Goal: Task Accomplishment & Management: Use online tool/utility

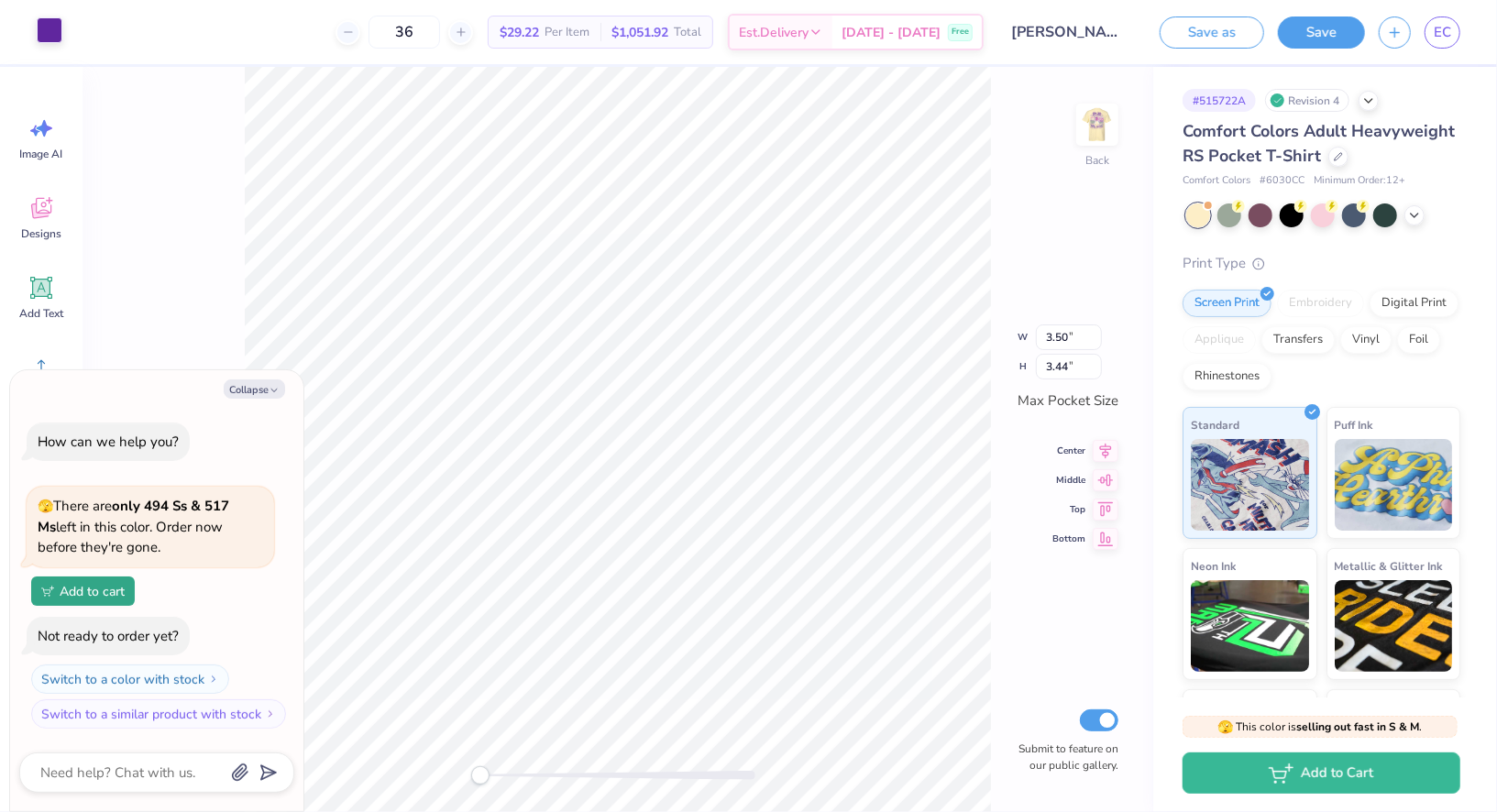
click at [53, 36] on div at bounding box center [49, 30] width 26 height 26
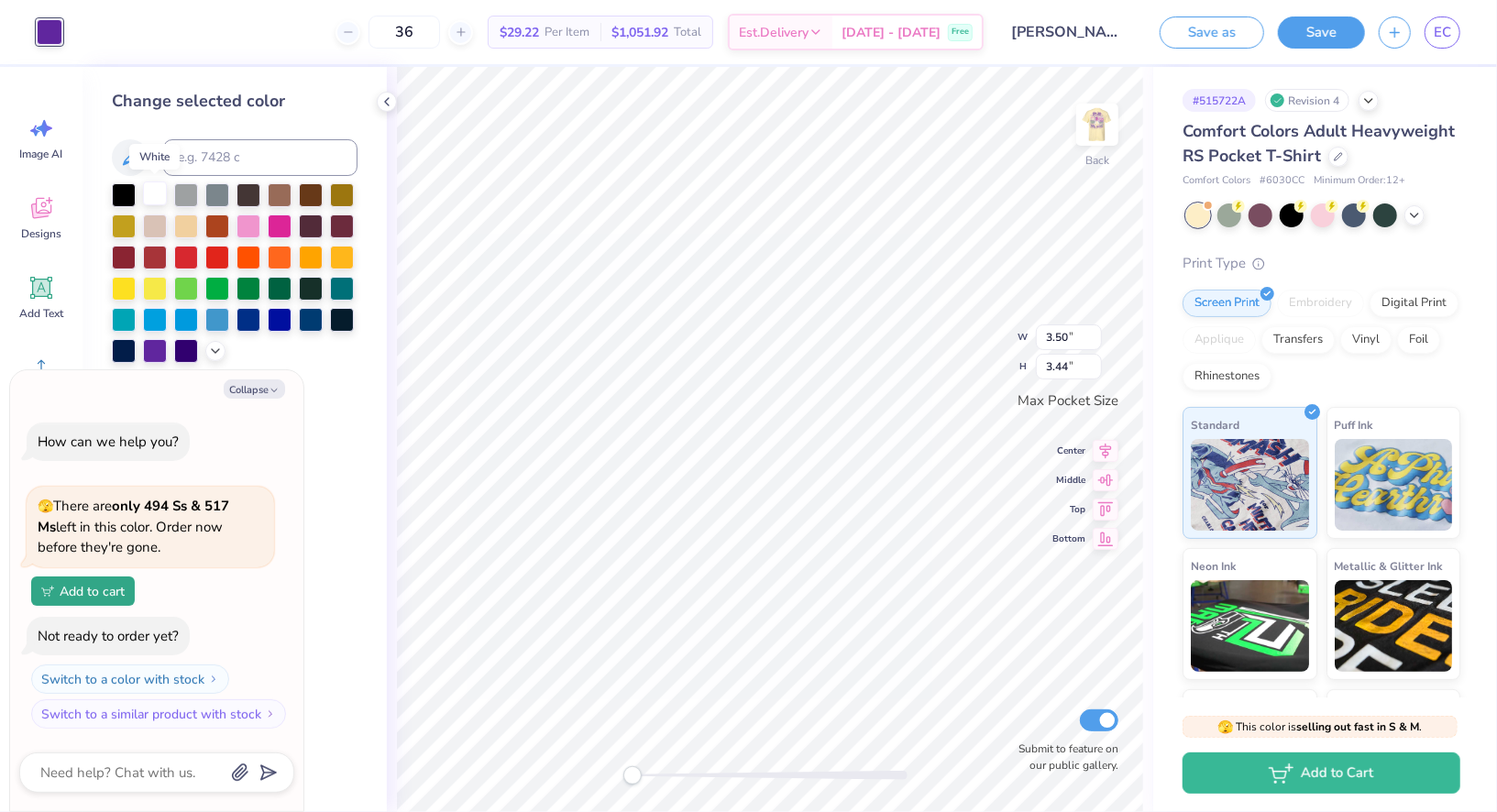
click at [160, 199] on div at bounding box center [155, 193] width 24 height 24
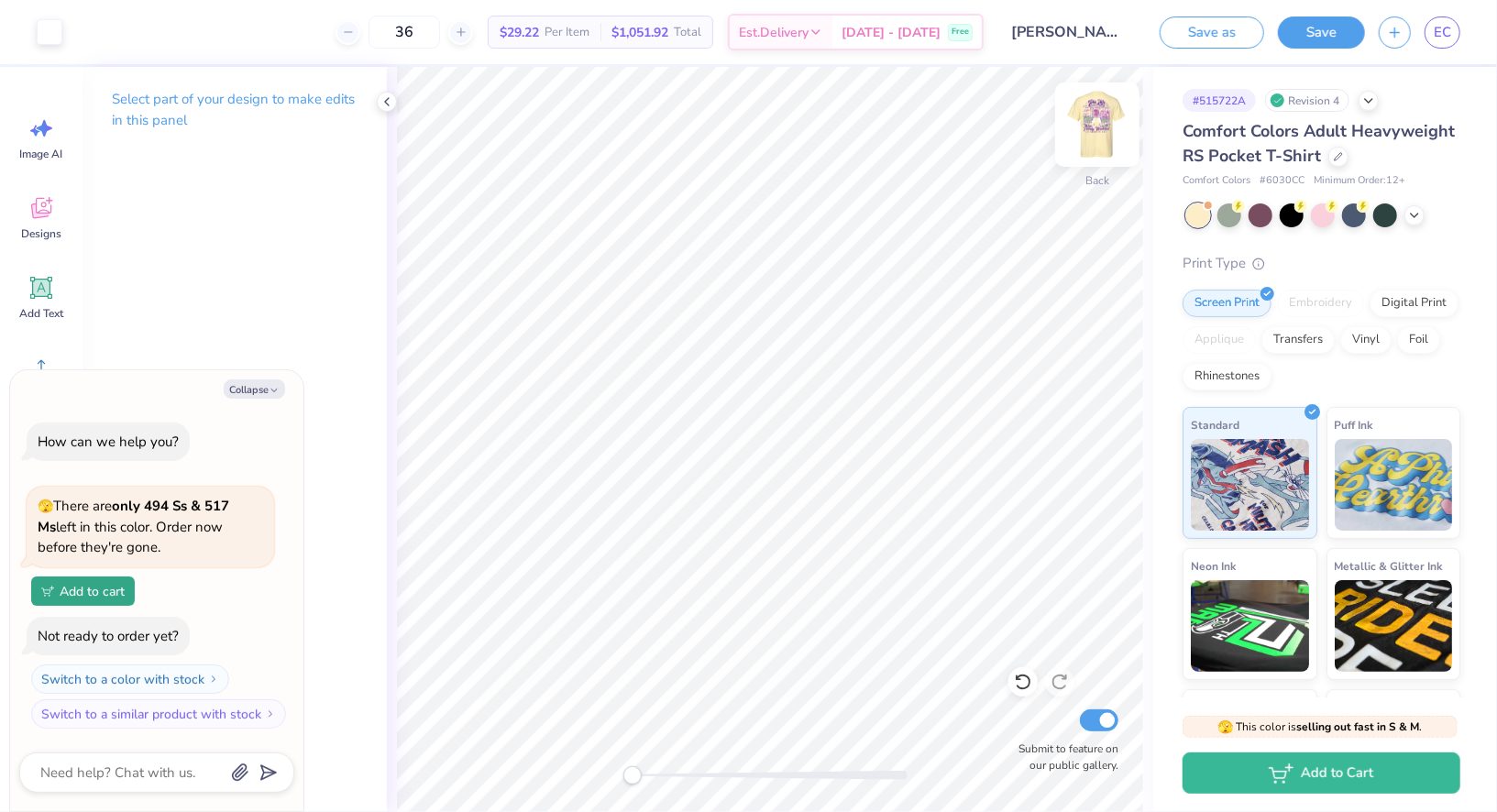
click at [1094, 125] on img at bounding box center [1097, 125] width 73 height 73
click at [89, 19] on div at bounding box center [82, 30] width 26 height 26
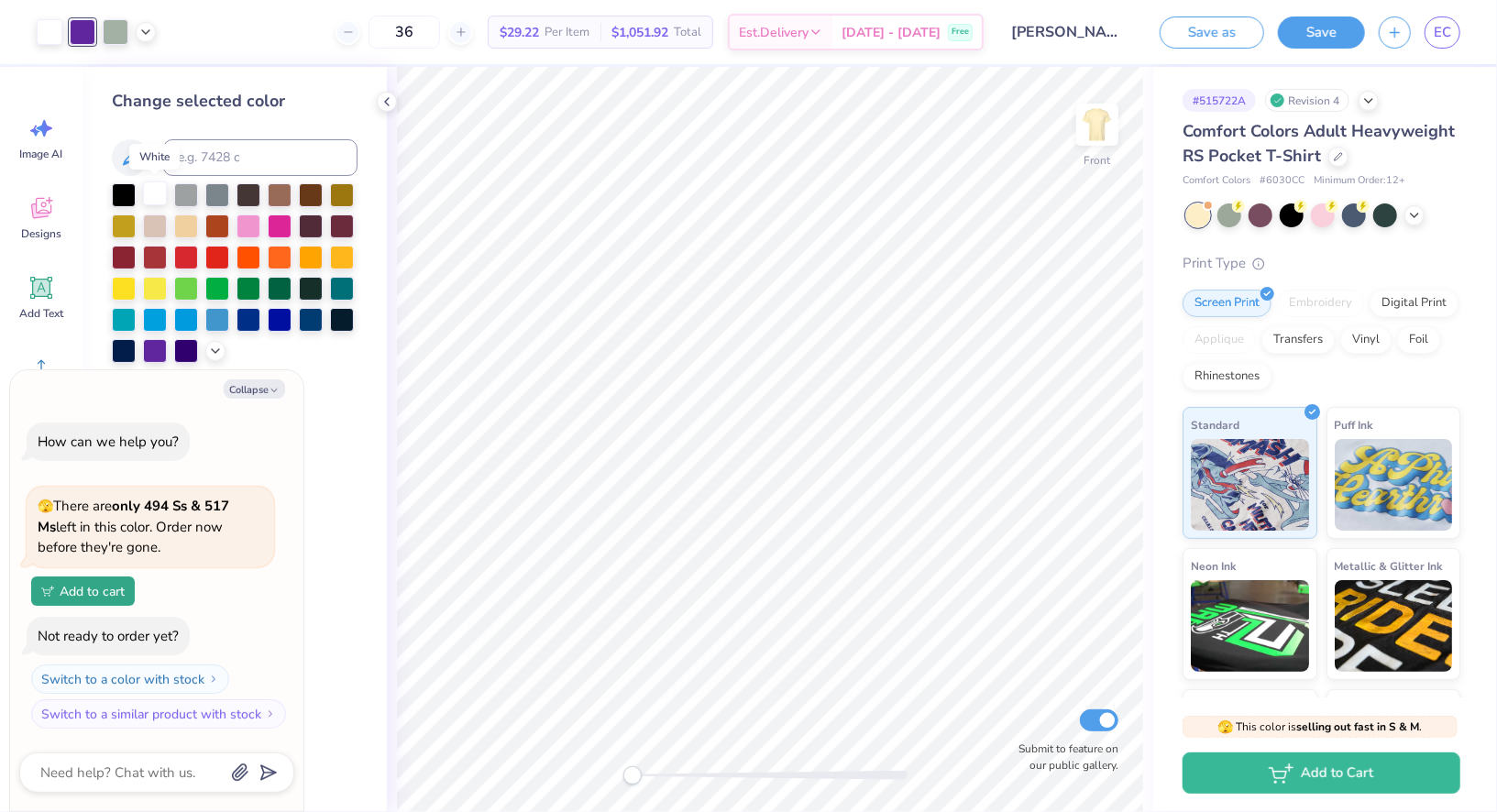
click at [153, 188] on div at bounding box center [155, 193] width 24 height 24
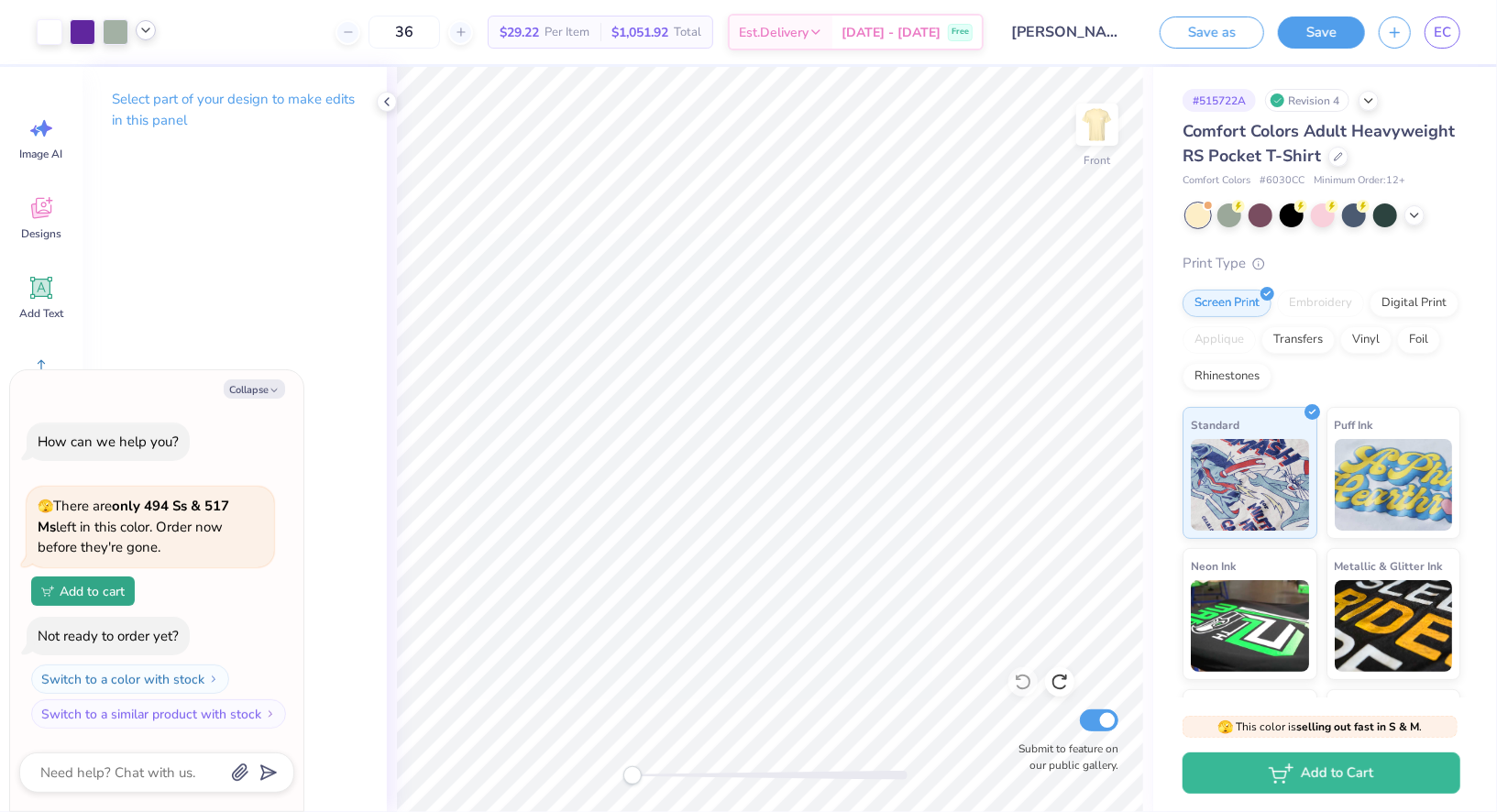
click at [146, 29] on icon at bounding box center [145, 30] width 14 height 14
click at [1342, 160] on div at bounding box center [1338, 154] width 20 height 20
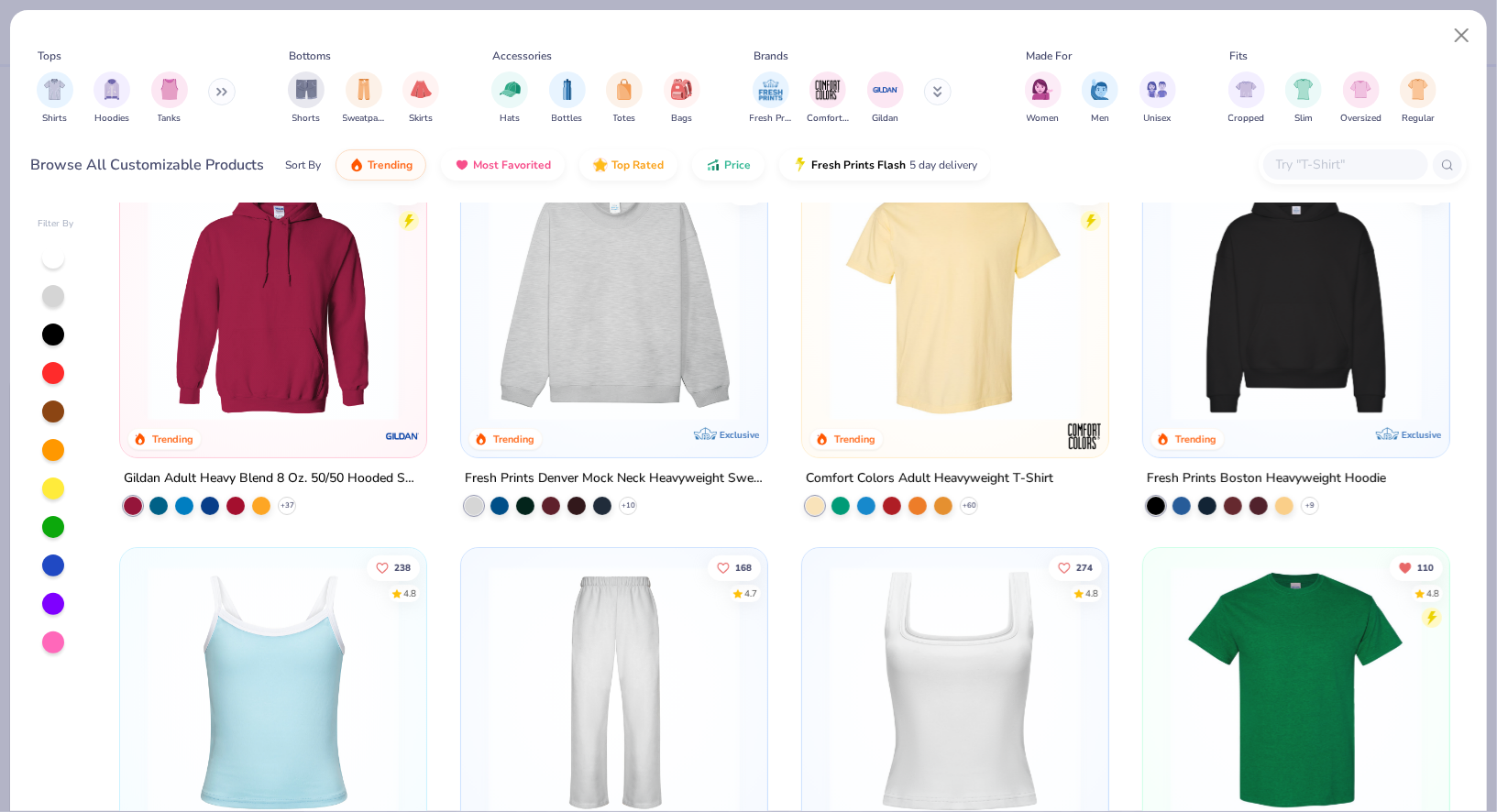
scroll to position [63, 0]
click at [882, 342] on img at bounding box center [954, 294] width 269 height 251
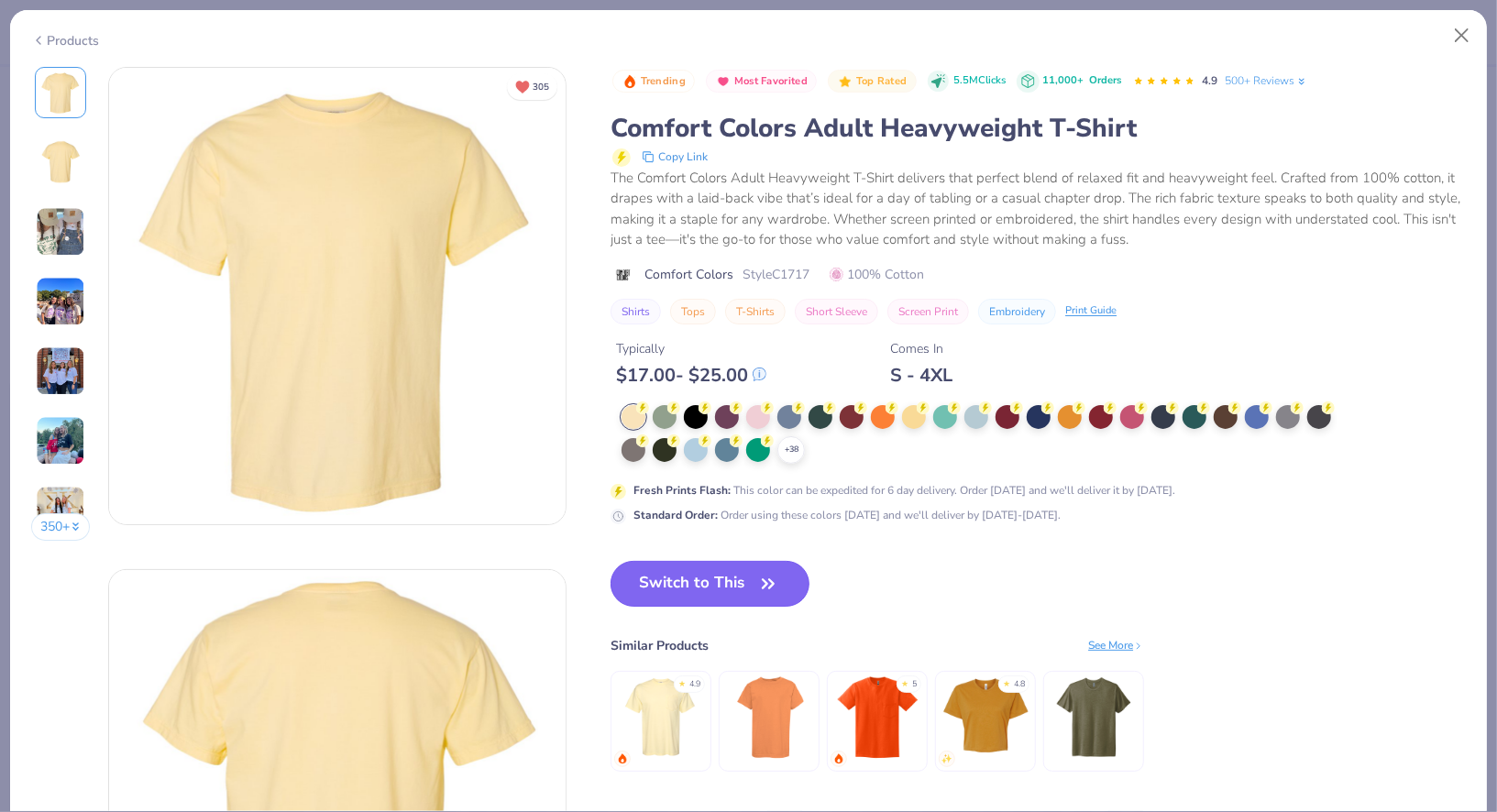
click at [671, 577] on button "Switch to This" at bounding box center [710, 583] width 199 height 45
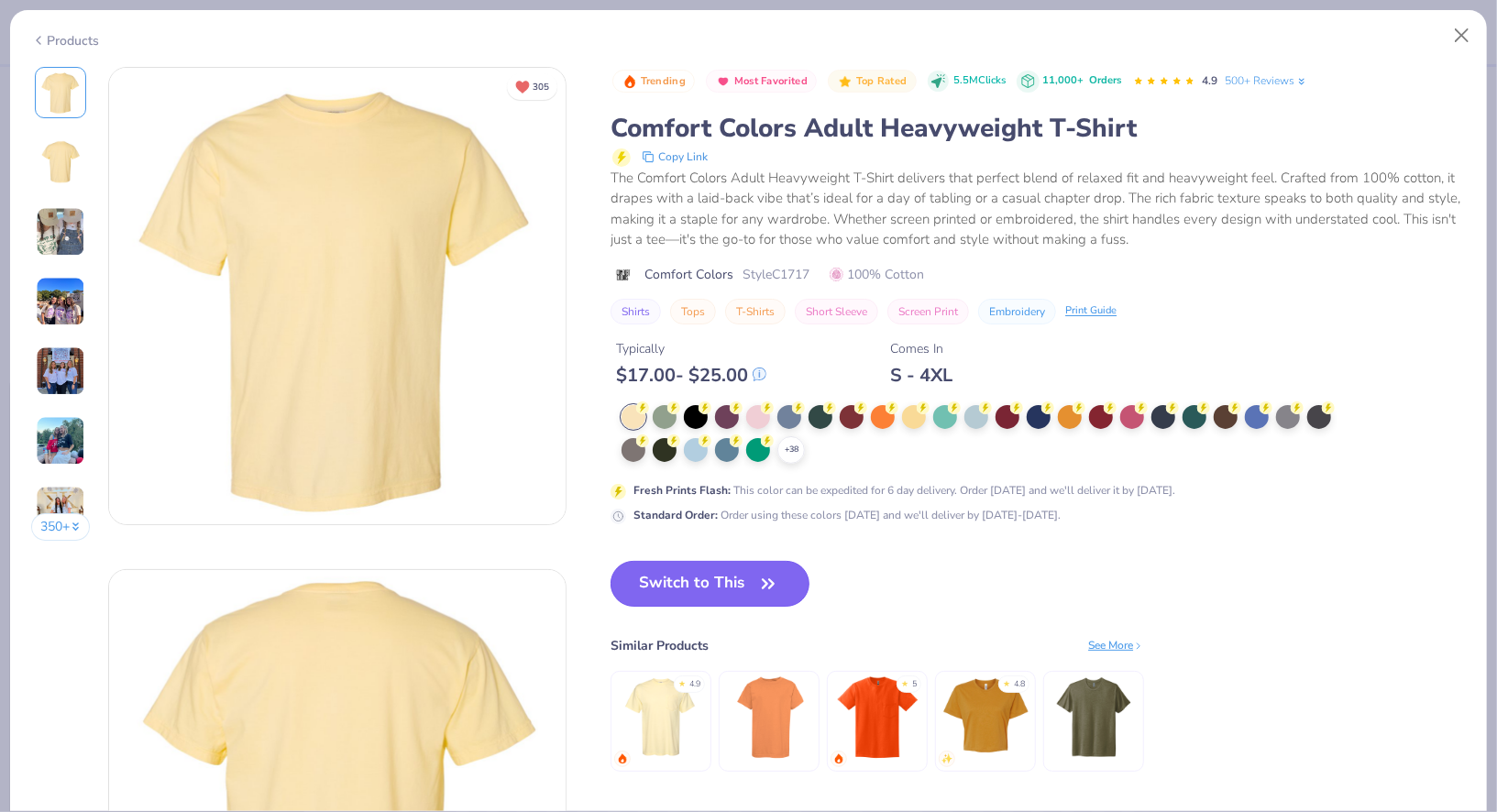
click at [745, 570] on button "Switch to This" at bounding box center [710, 583] width 199 height 45
click at [764, 582] on icon "button" at bounding box center [768, 583] width 26 height 26
click at [791, 453] on icon at bounding box center [790, 449] width 14 height 14
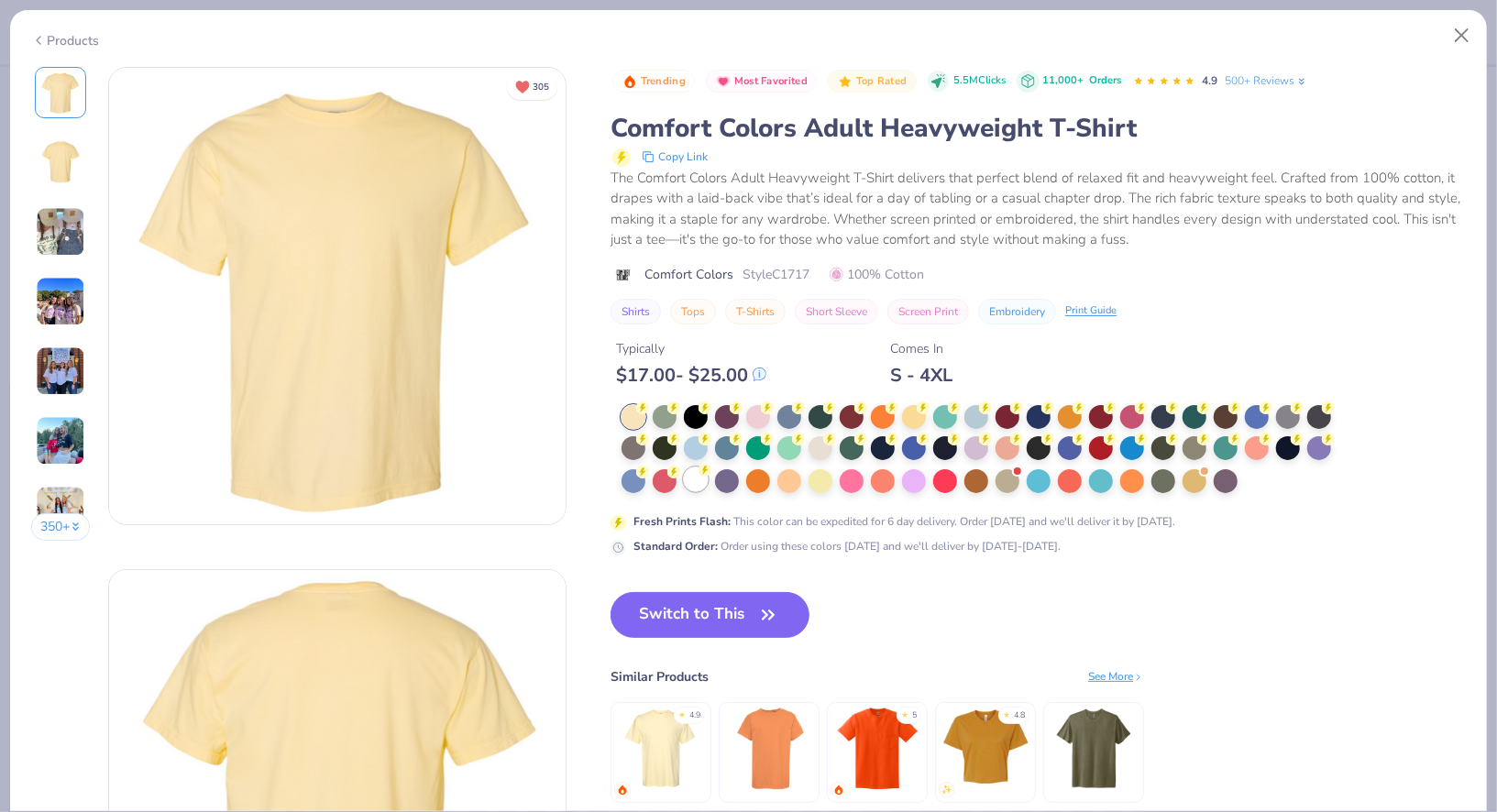
click at [698, 476] on div at bounding box center [695, 479] width 24 height 24
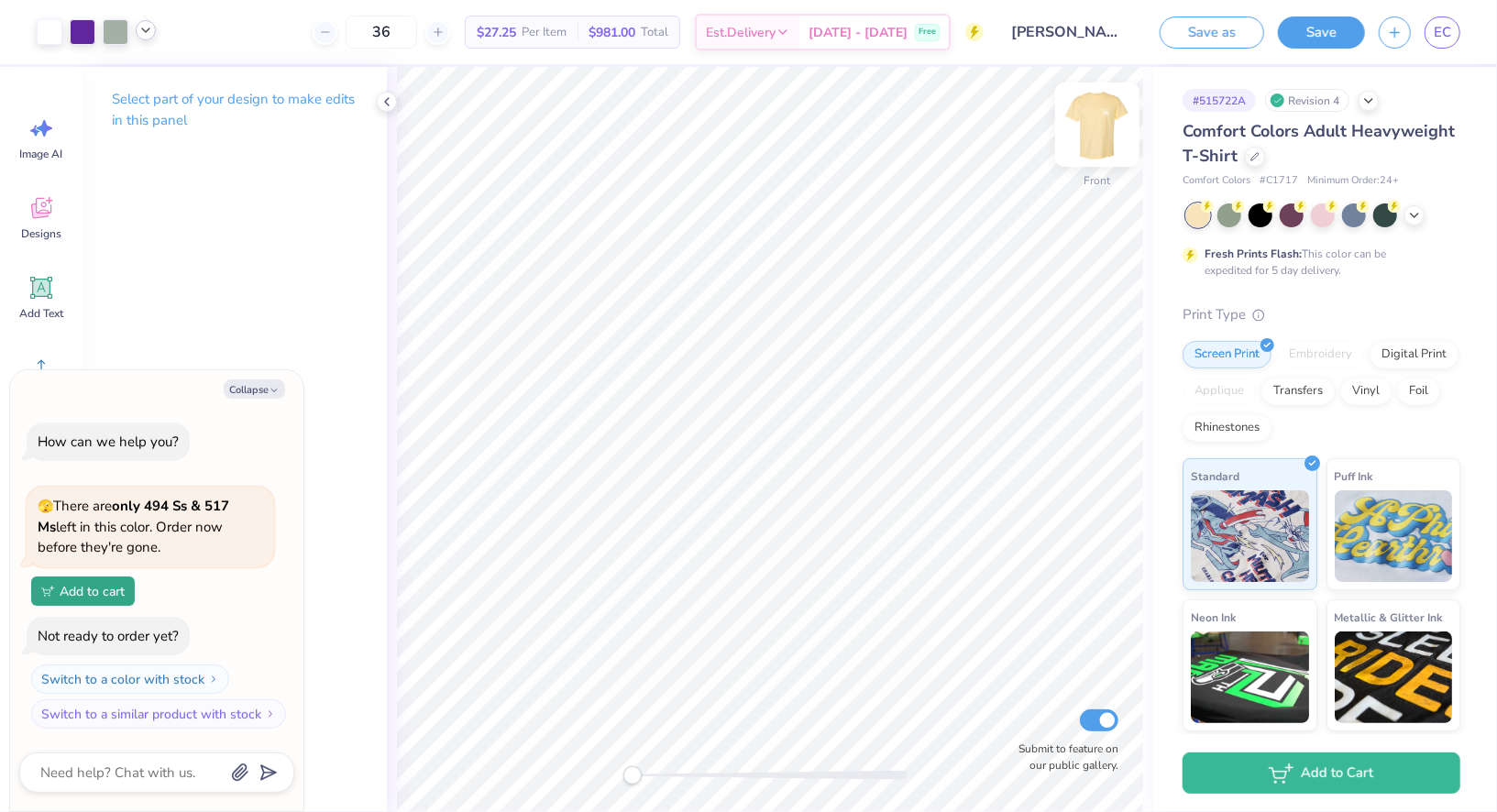
click at [1079, 136] on img at bounding box center [1097, 125] width 73 height 73
click at [1090, 129] on img at bounding box center [1097, 125] width 73 height 73
click at [1092, 134] on img at bounding box center [1097, 125] width 73 height 73
click at [1297, 44] on button "Save" at bounding box center [1321, 29] width 87 height 32
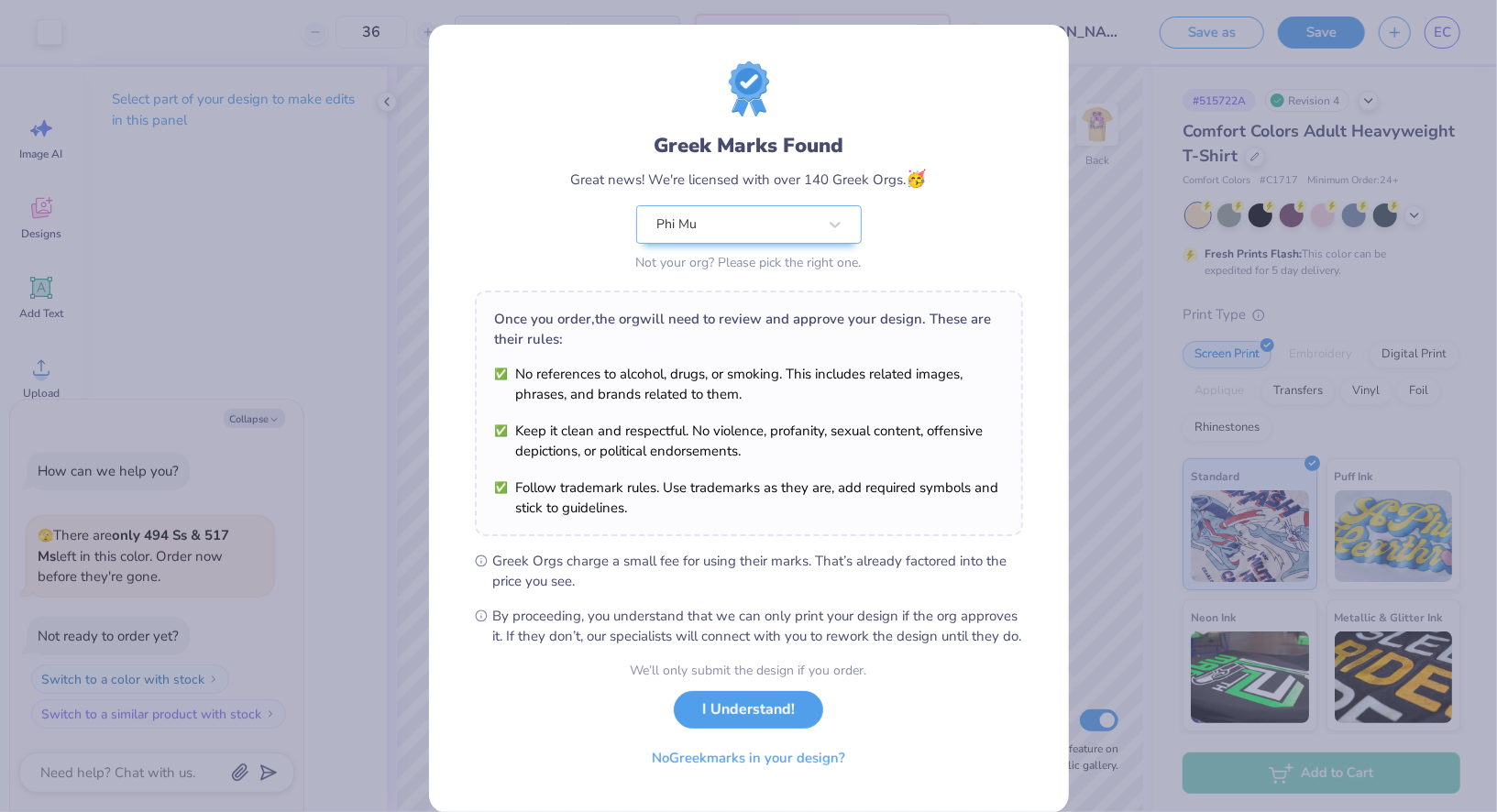
click at [1464, 42] on div "Design Saved" at bounding box center [1319, 56] width 325 height 83
click at [1426, 22] on div "Design Saved" at bounding box center [1319, 18] width 325 height 8
click at [766, 724] on button "I Understand!" at bounding box center [748, 705] width 150 height 38
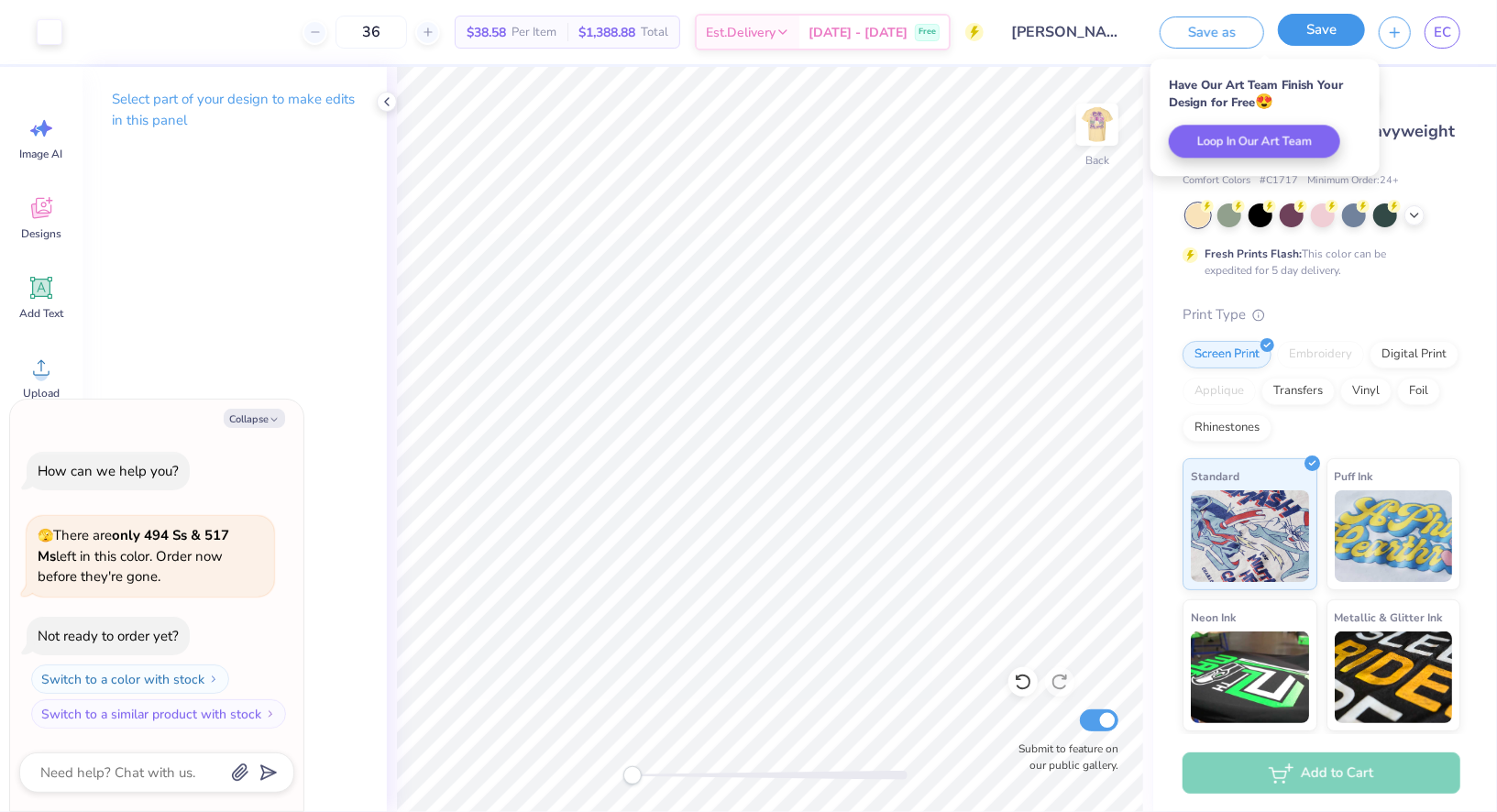
click at [1317, 28] on button "Save" at bounding box center [1321, 29] width 87 height 32
drag, startPoint x: 1420, startPoint y: 23, endPoint x: 1432, endPoint y: 24, distance: 12.0
click at [1420, 24] on div "EC" at bounding box center [1419, 32] width 81 height 32
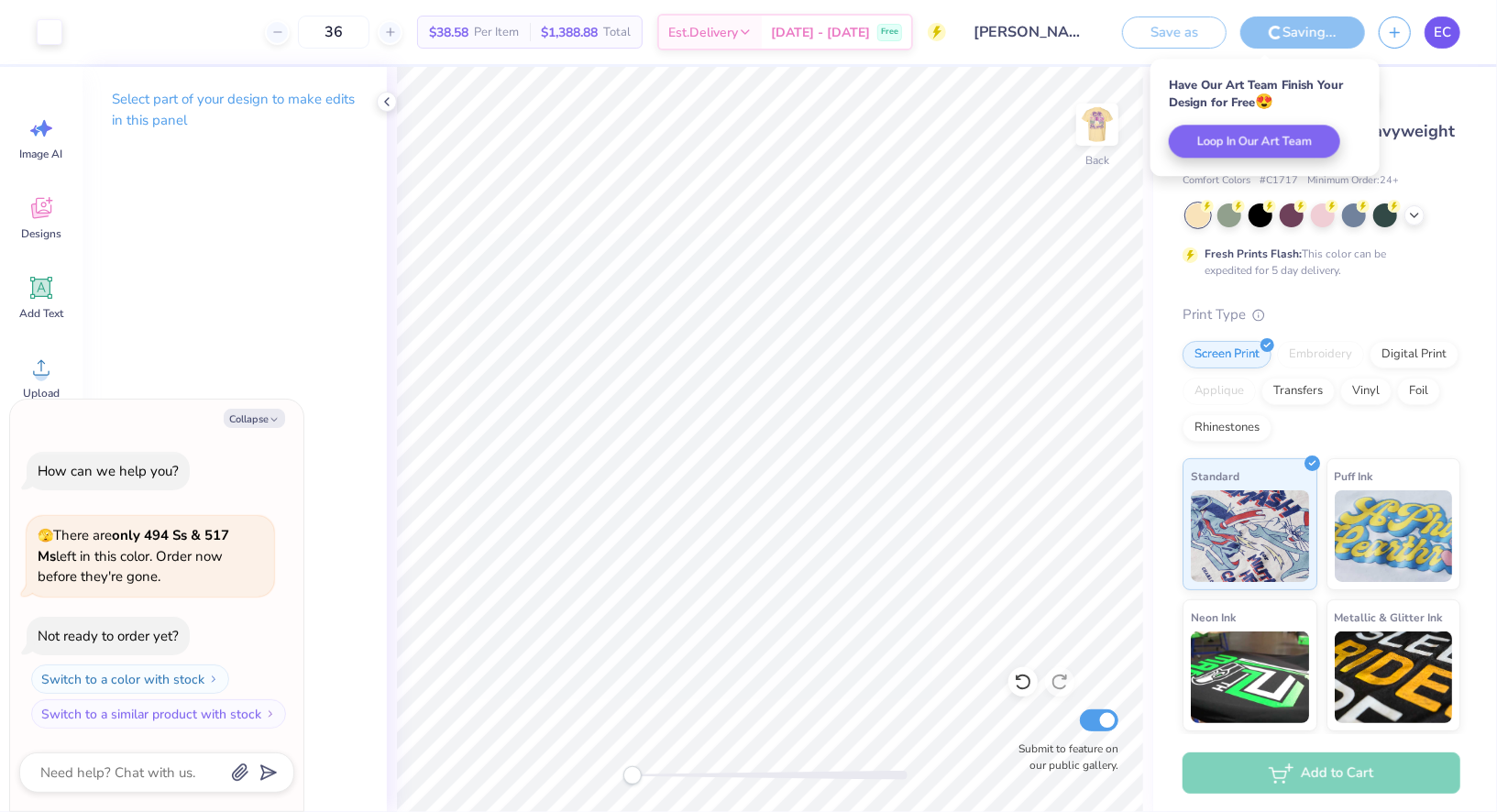
click at [1435, 26] on span "EC" at bounding box center [1442, 33] width 17 height 21
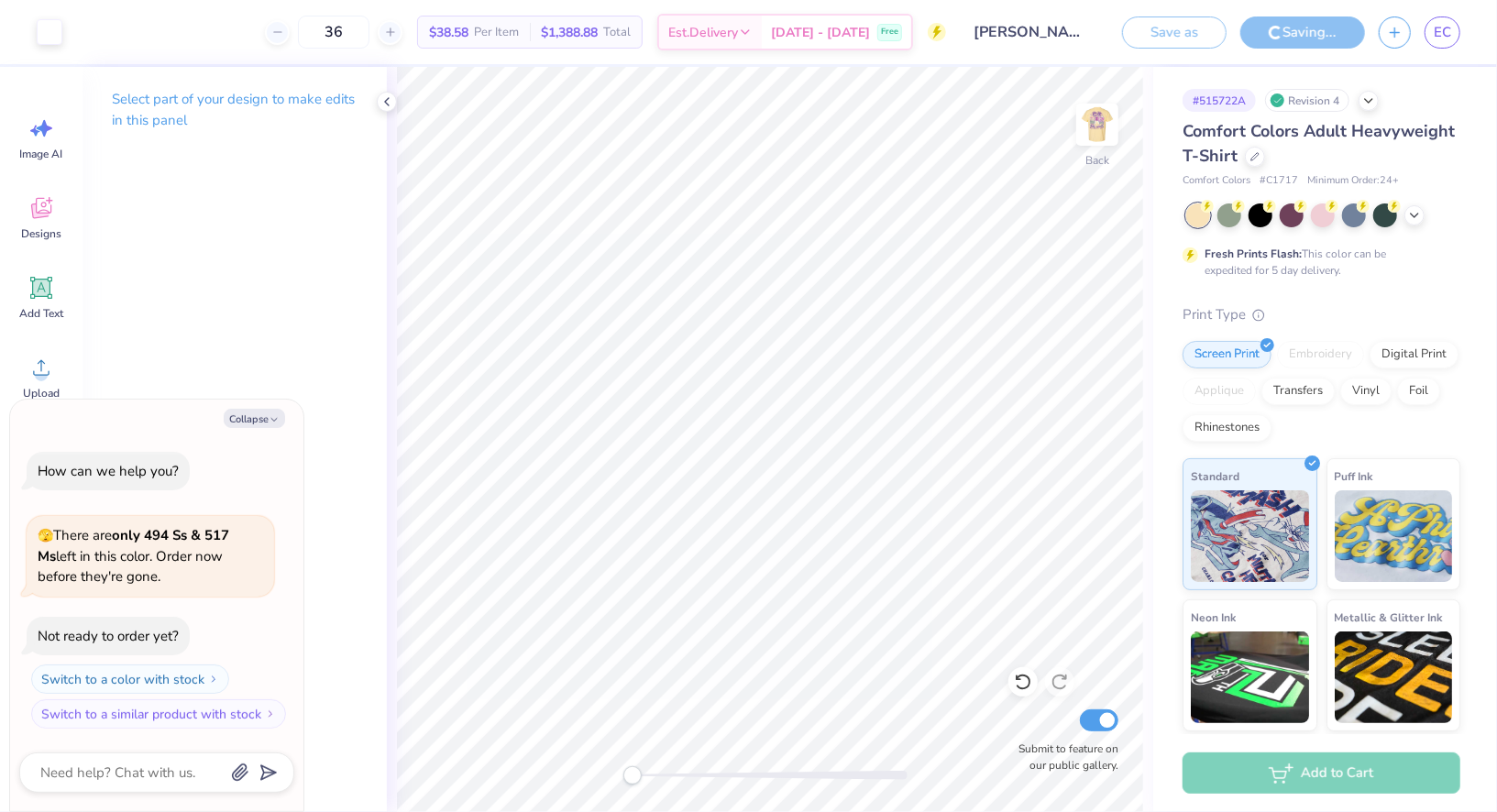
click at [399, 26] on div "36" at bounding box center [333, 32] width 137 height 33
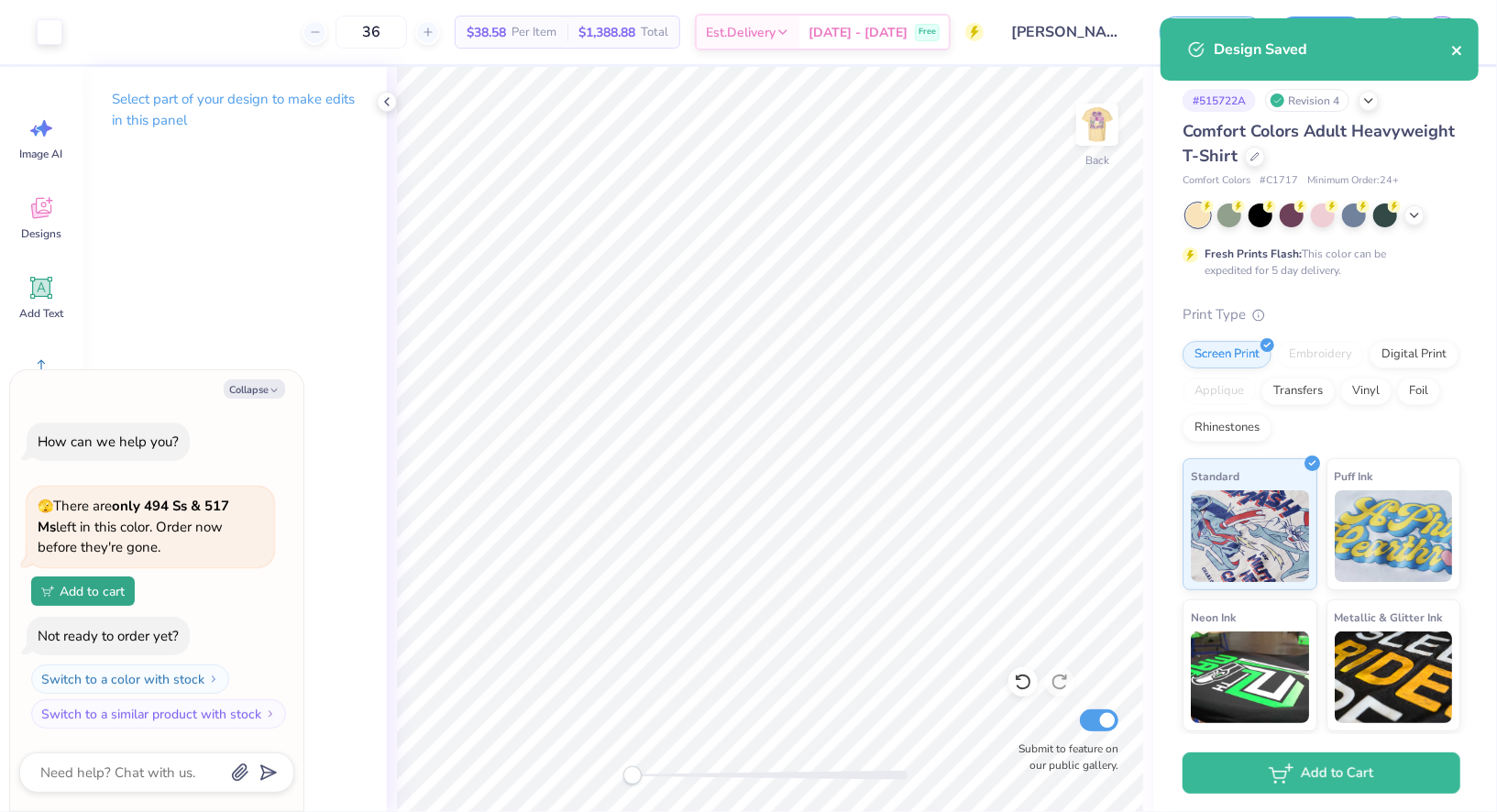
click at [1462, 43] on icon "close" at bounding box center [1456, 50] width 13 height 14
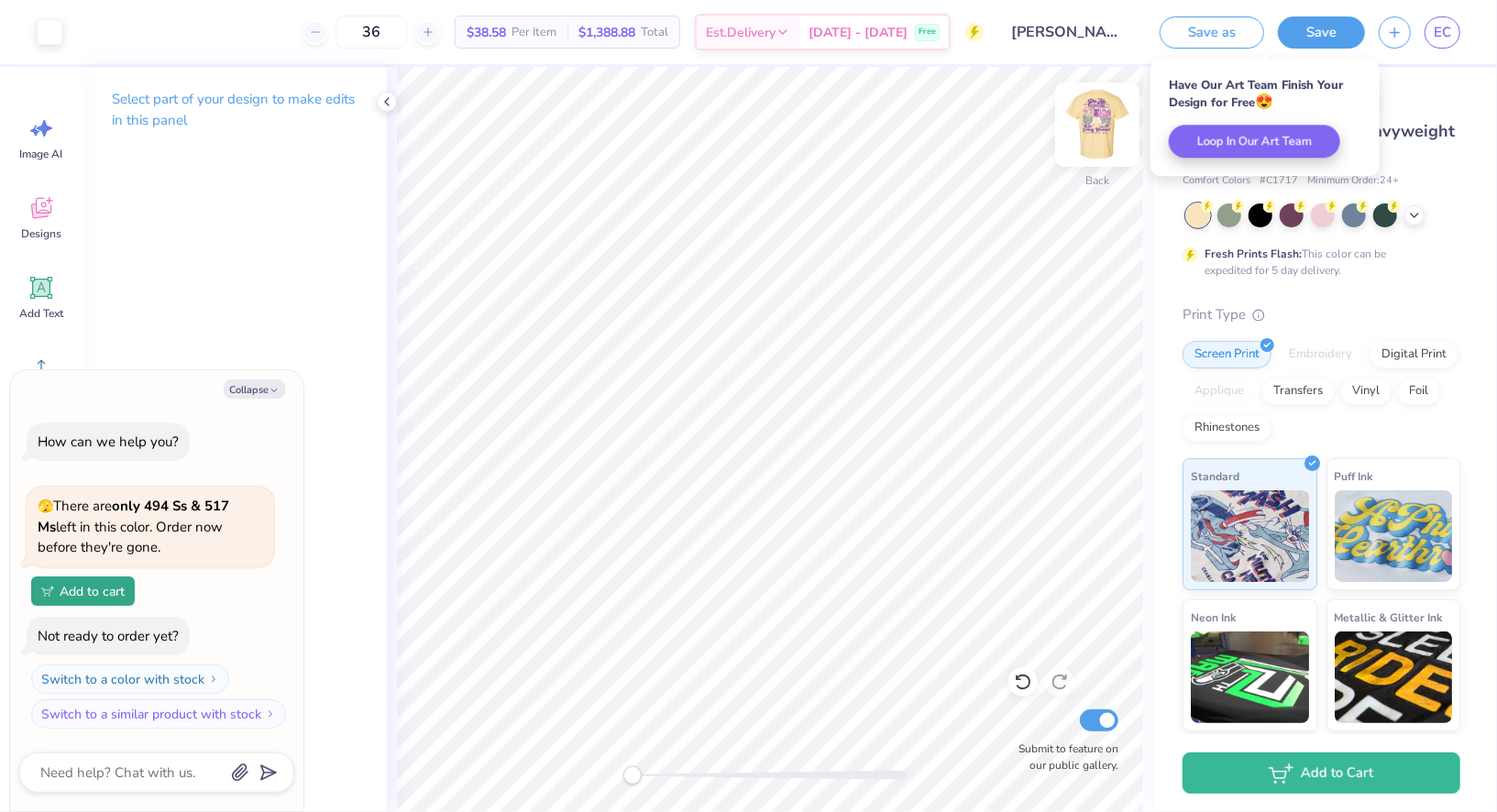
click at [1104, 127] on img at bounding box center [1097, 125] width 73 height 73
click at [1095, 106] on img at bounding box center [1097, 125] width 73 height 73
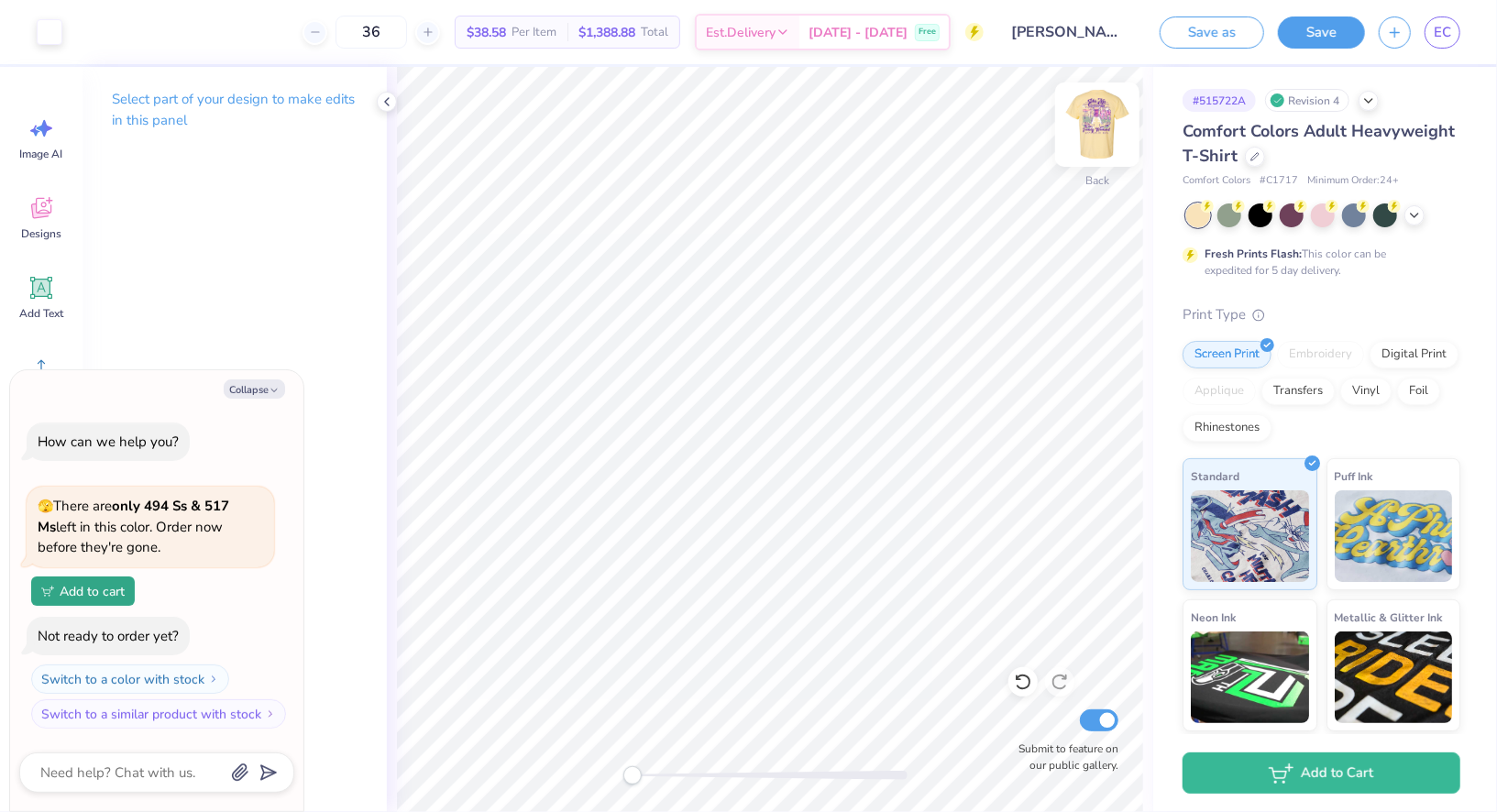
click at [1095, 106] on img at bounding box center [1097, 125] width 73 height 73
click at [1096, 106] on img at bounding box center [1097, 125] width 73 height 73
click at [1088, 120] on img at bounding box center [1097, 125] width 73 height 73
click at [1087, 127] on img at bounding box center [1097, 125] width 37 height 37
click at [1417, 213] on icon at bounding box center [1414, 213] width 14 height 14
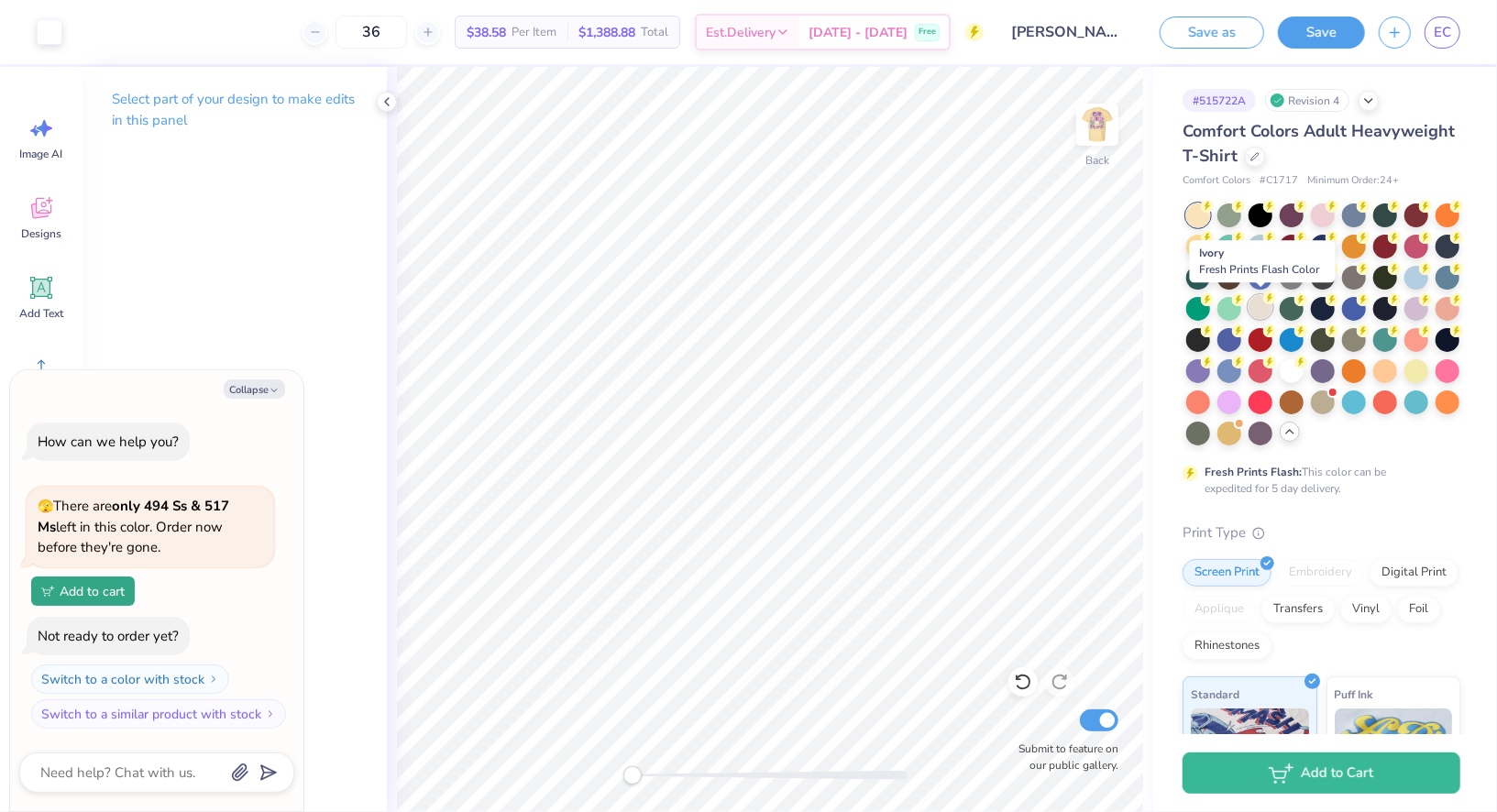
click at [1252, 308] on div at bounding box center [1259, 307] width 24 height 24
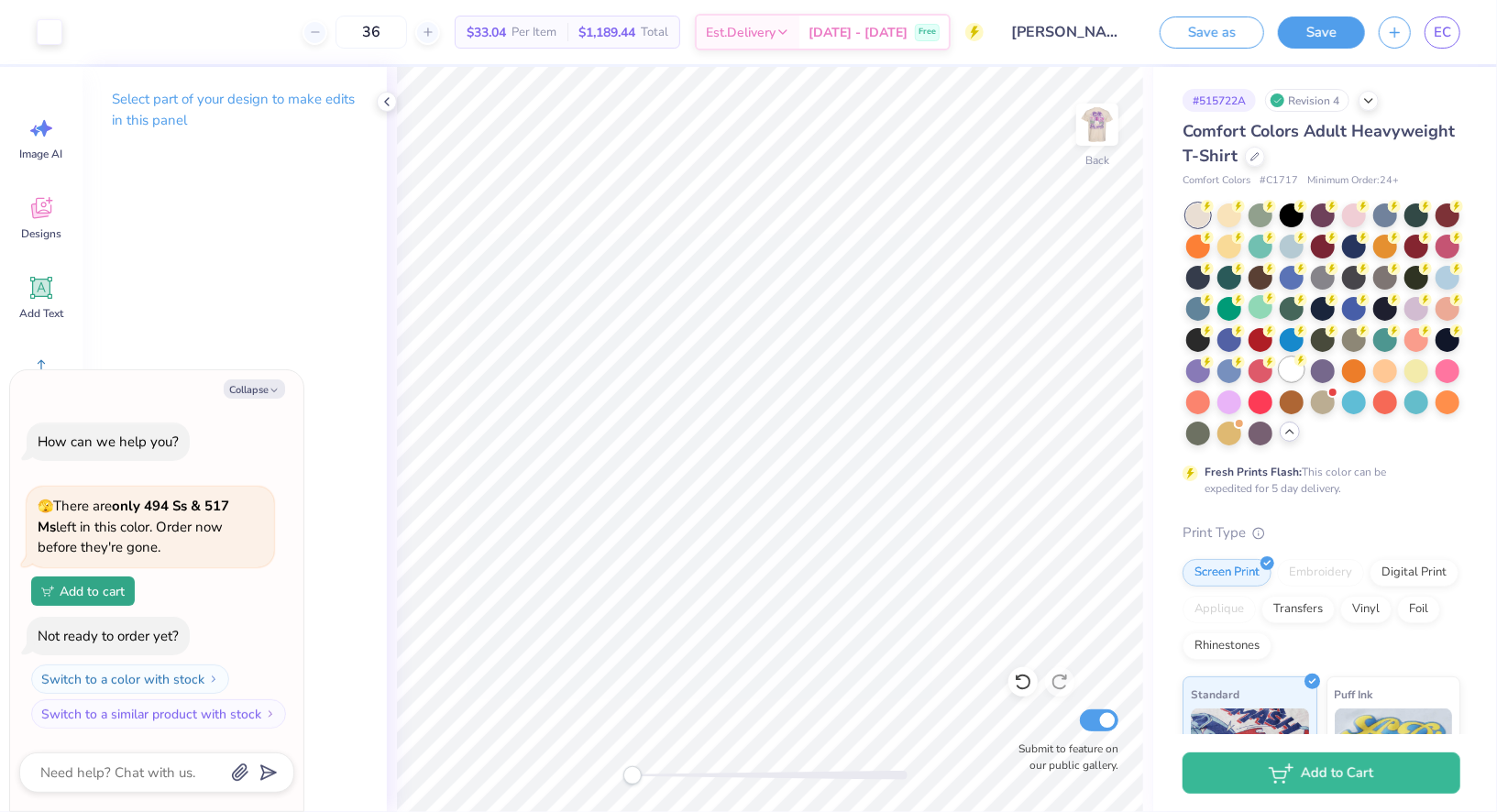
click at [1291, 362] on div at bounding box center [1291, 369] width 24 height 24
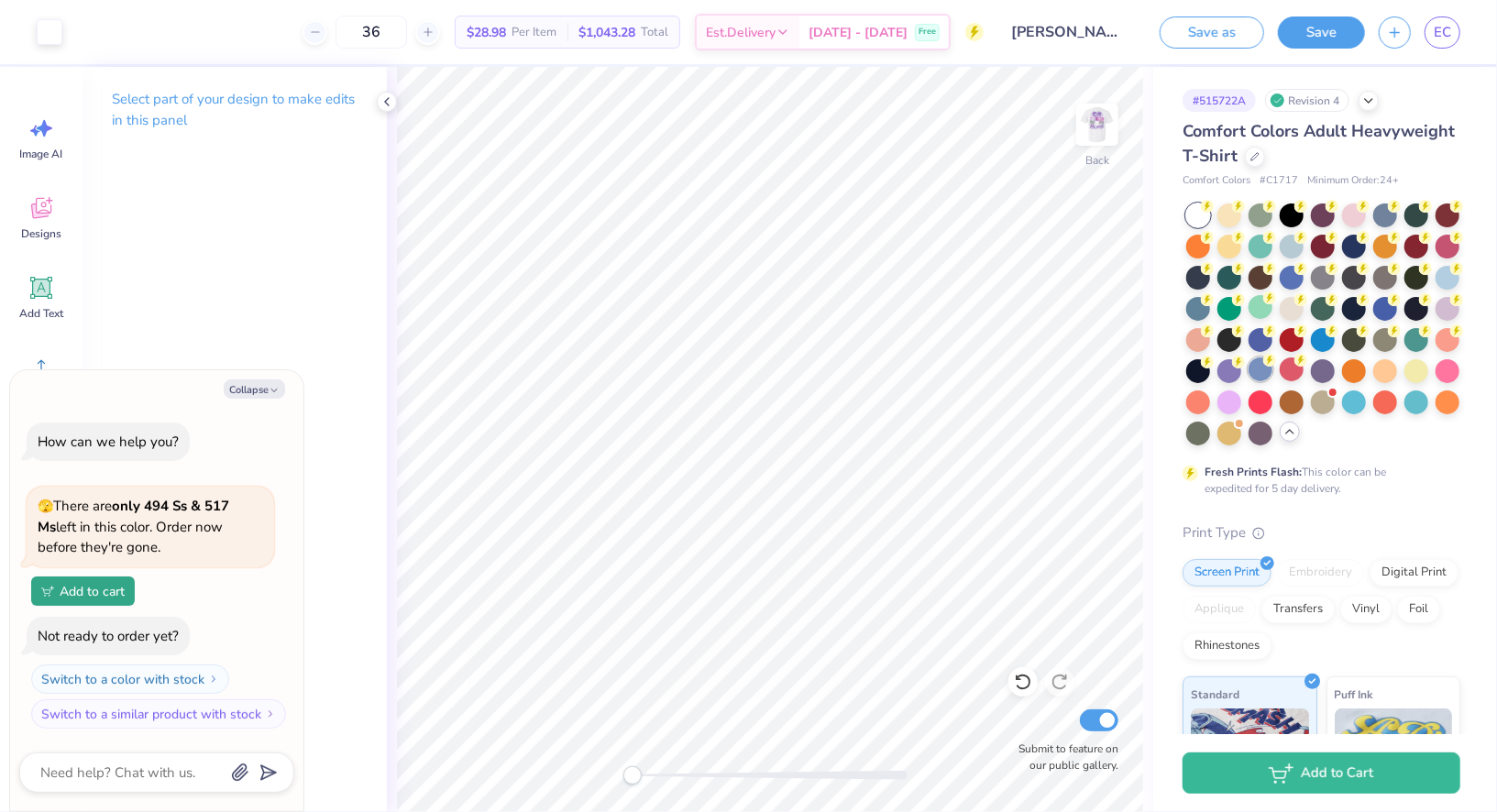
click at [1262, 367] on div at bounding box center [1259, 369] width 24 height 24
click at [1299, 370] on div at bounding box center [1291, 369] width 24 height 24
click at [1091, 129] on img at bounding box center [1097, 125] width 73 height 73
click at [1415, 371] on div at bounding box center [1416, 369] width 24 height 24
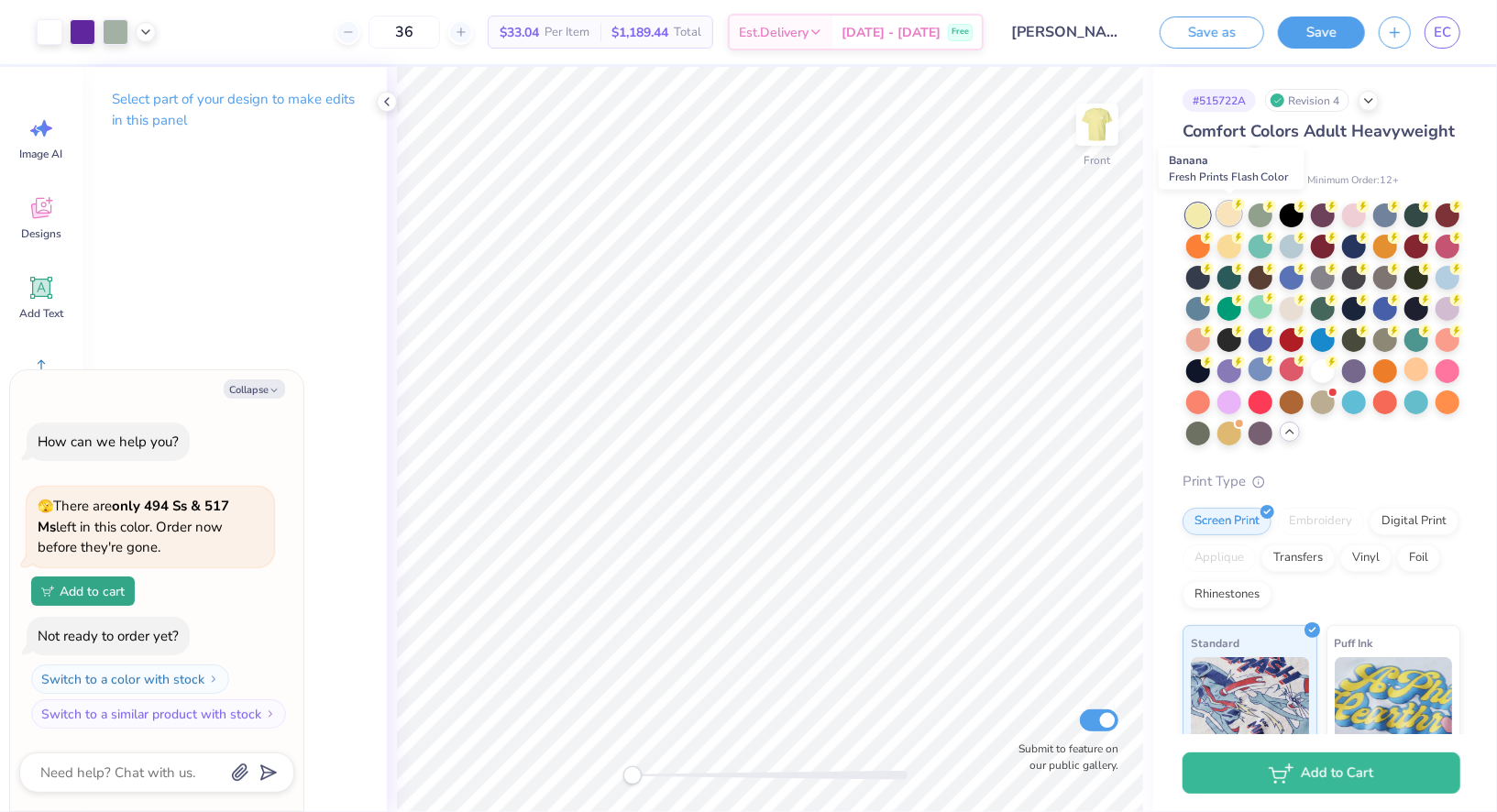
click at [1235, 218] on div at bounding box center [1229, 213] width 24 height 24
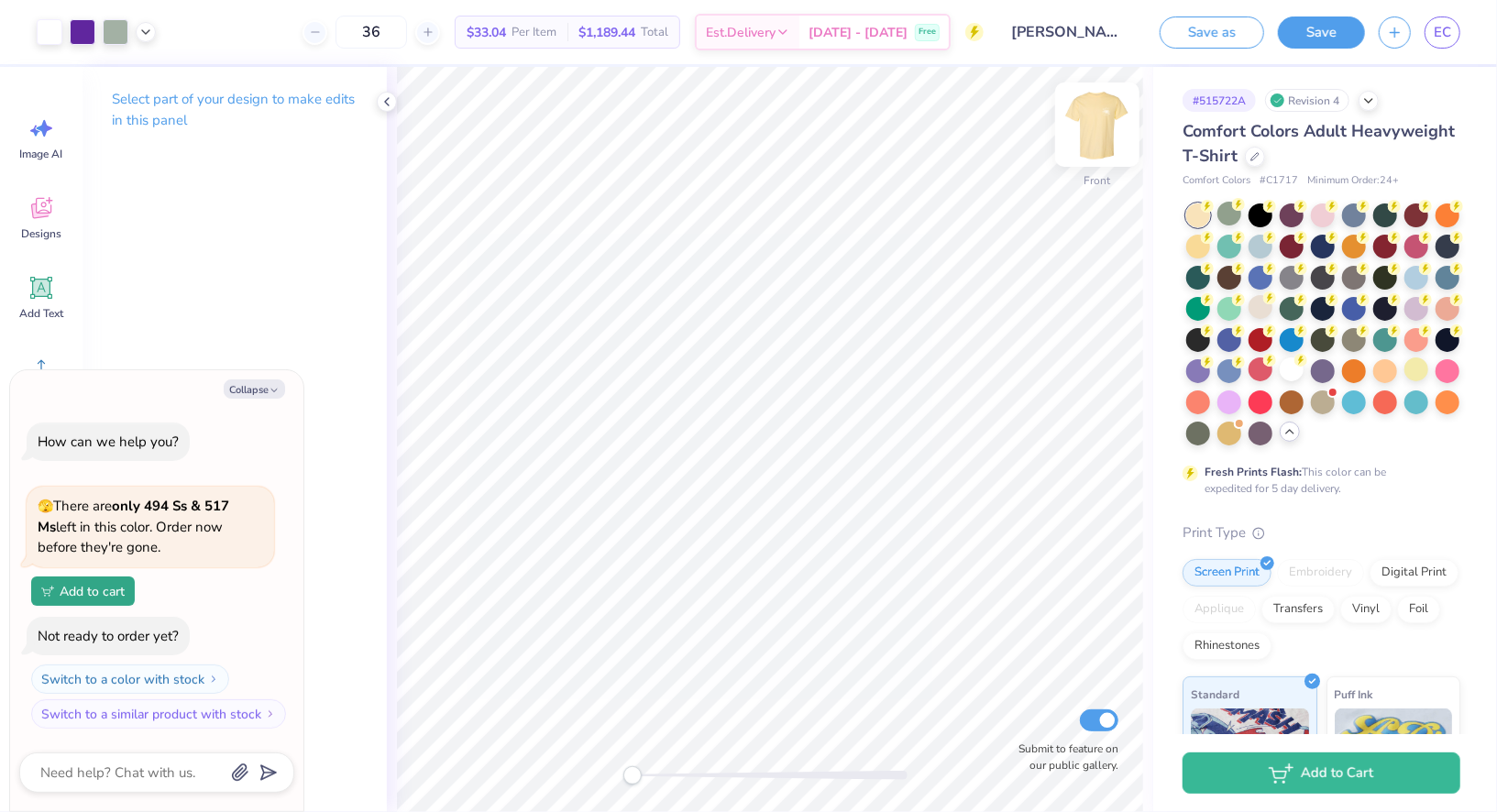
click at [1101, 113] on img at bounding box center [1097, 125] width 73 height 73
type textarea "x"
click at [407, 38] on input "36" at bounding box center [371, 32] width 71 height 33
type input "3"
type textarea "x"
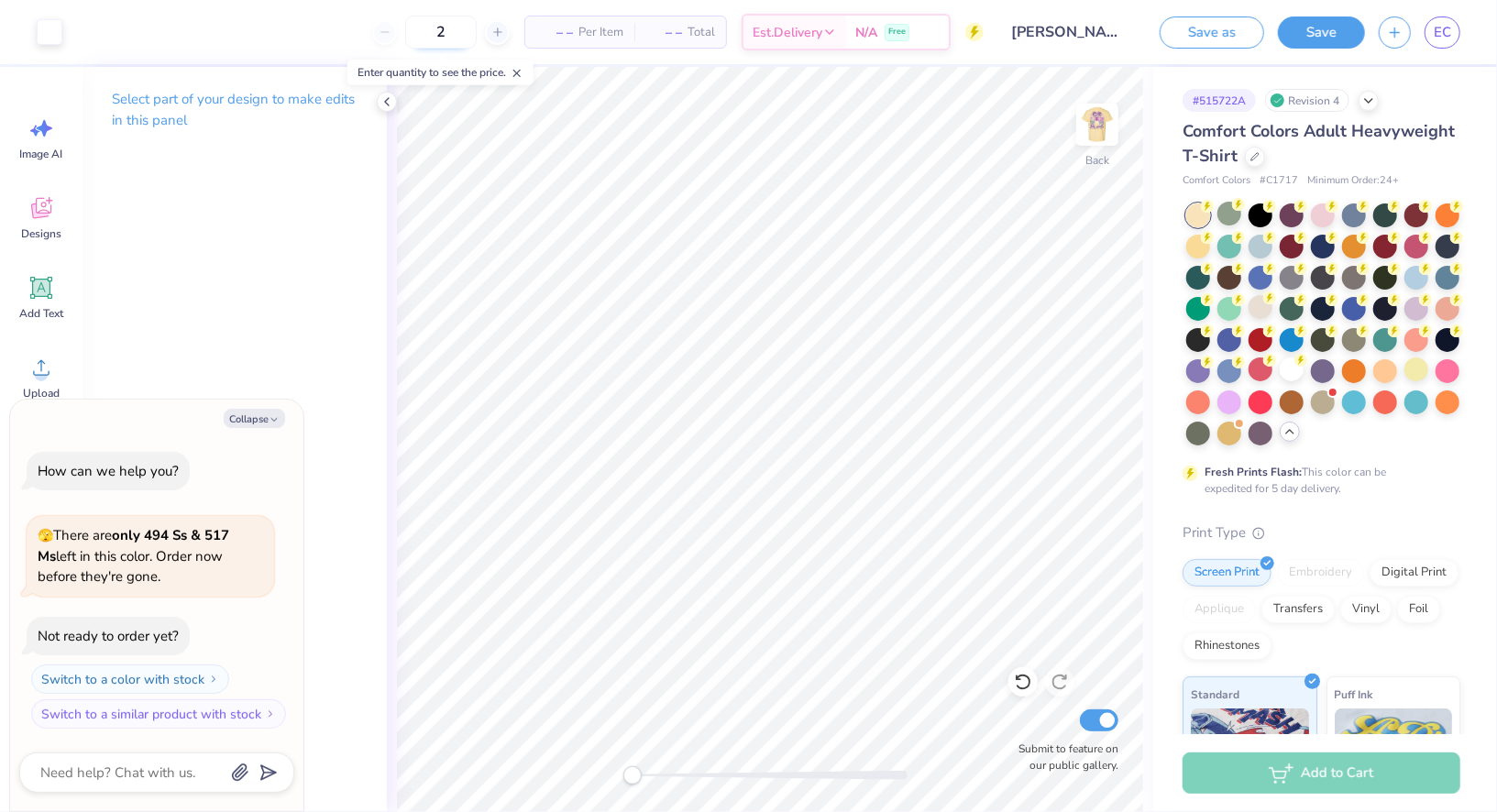
type input "24"
type textarea "x"
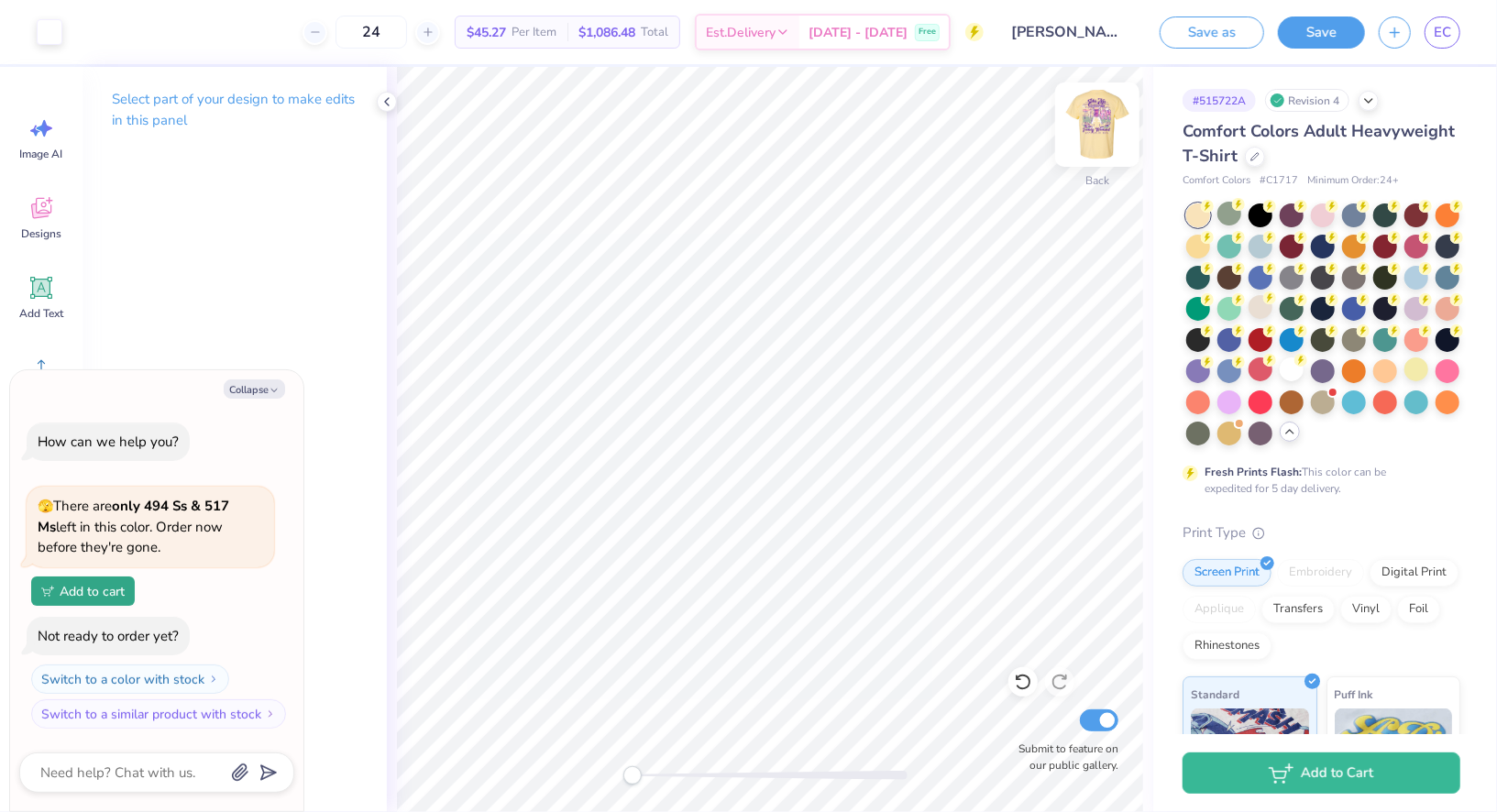
type input "24"
click at [1114, 120] on img at bounding box center [1097, 125] width 73 height 73
click at [1091, 146] on img at bounding box center [1097, 125] width 73 height 73
click at [1340, 17] on button "Save" at bounding box center [1321, 29] width 87 height 32
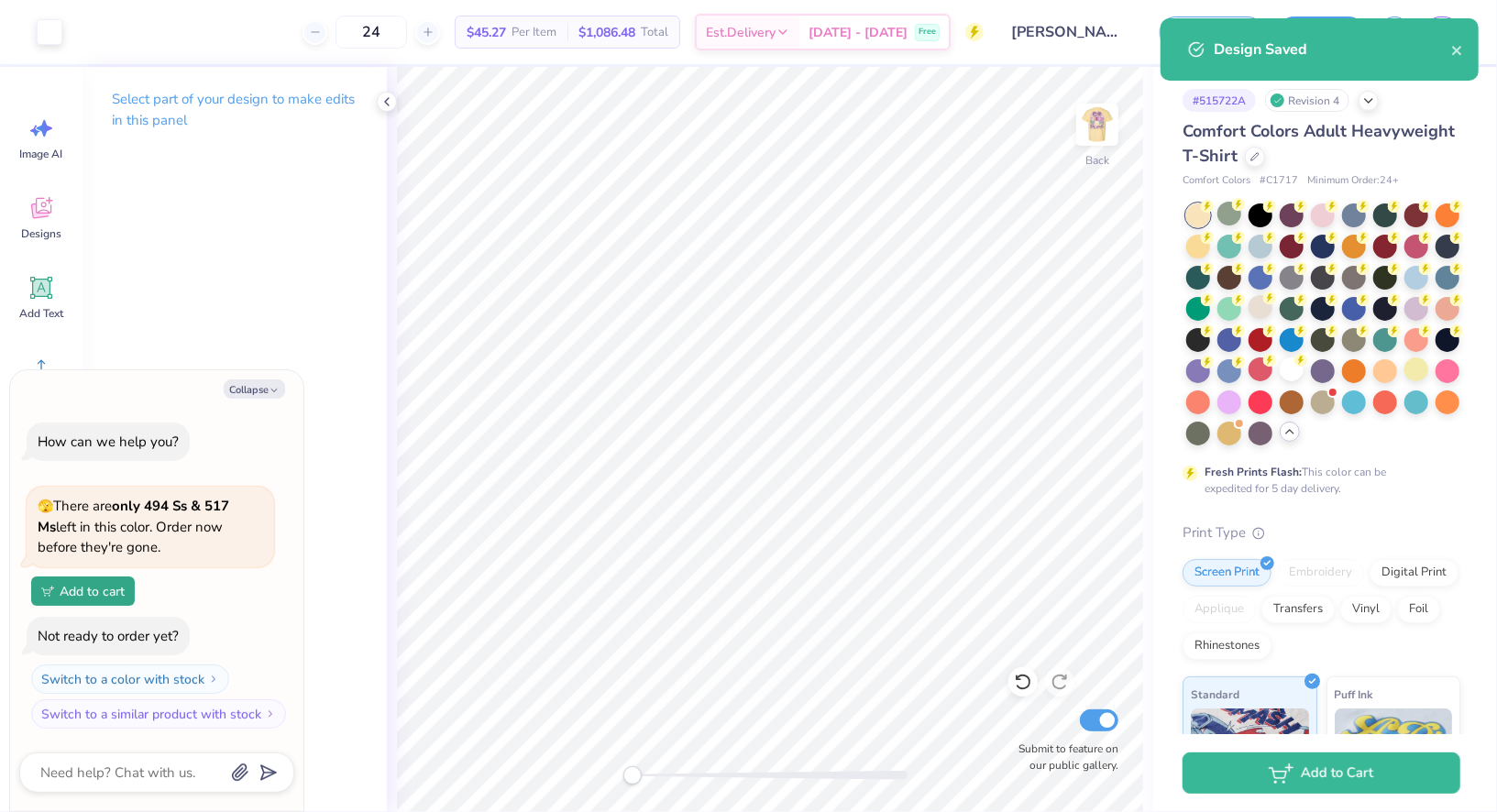
type textarea "x"
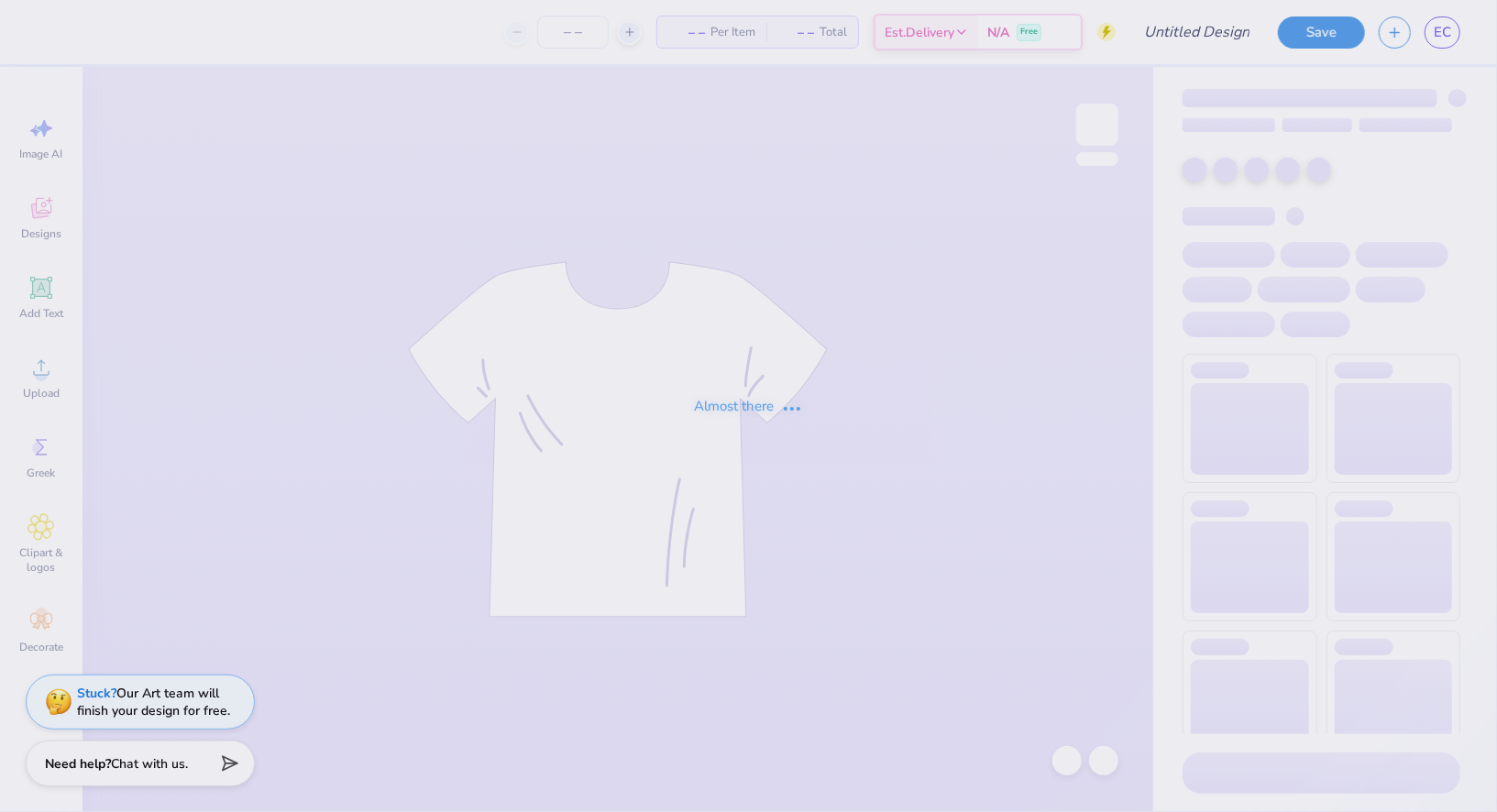
type input "[PERSON_NAME] : [US_STATE][GEOGRAPHIC_DATA]"
type input "36"
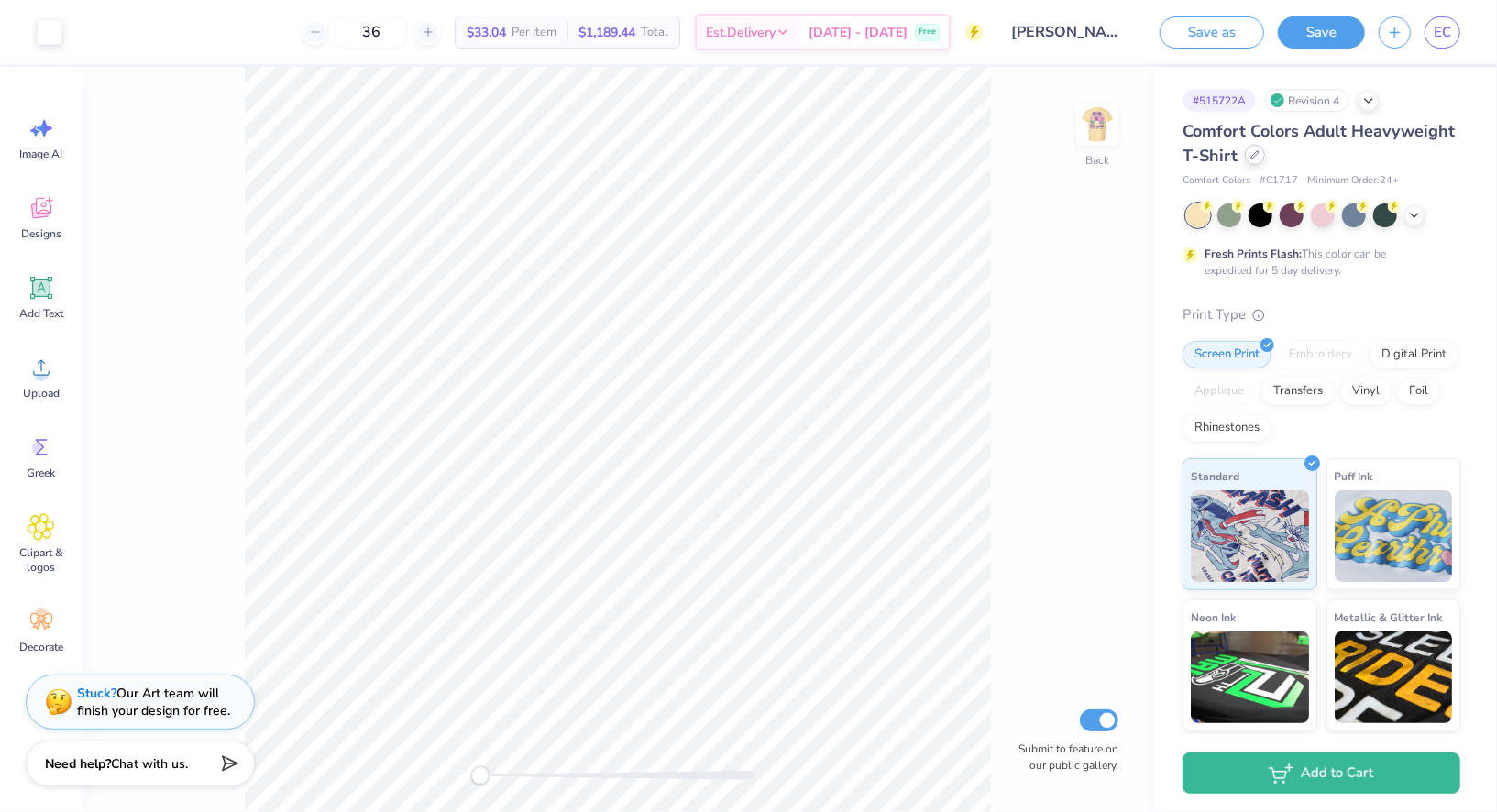
click at [1250, 160] on div at bounding box center [1255, 154] width 20 height 20
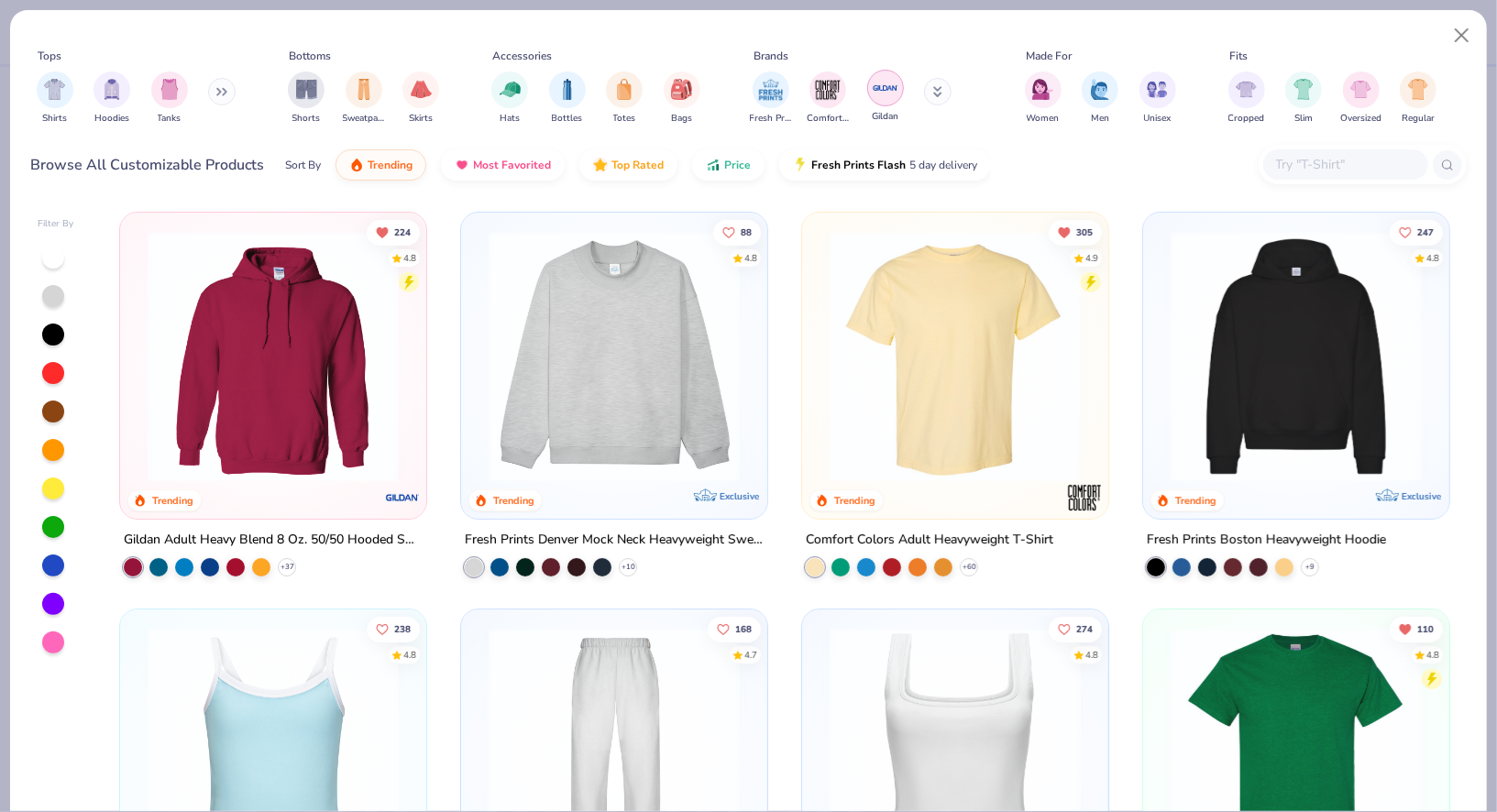
click at [878, 74] on div "filter for Gildan" at bounding box center [886, 88] width 37 height 37
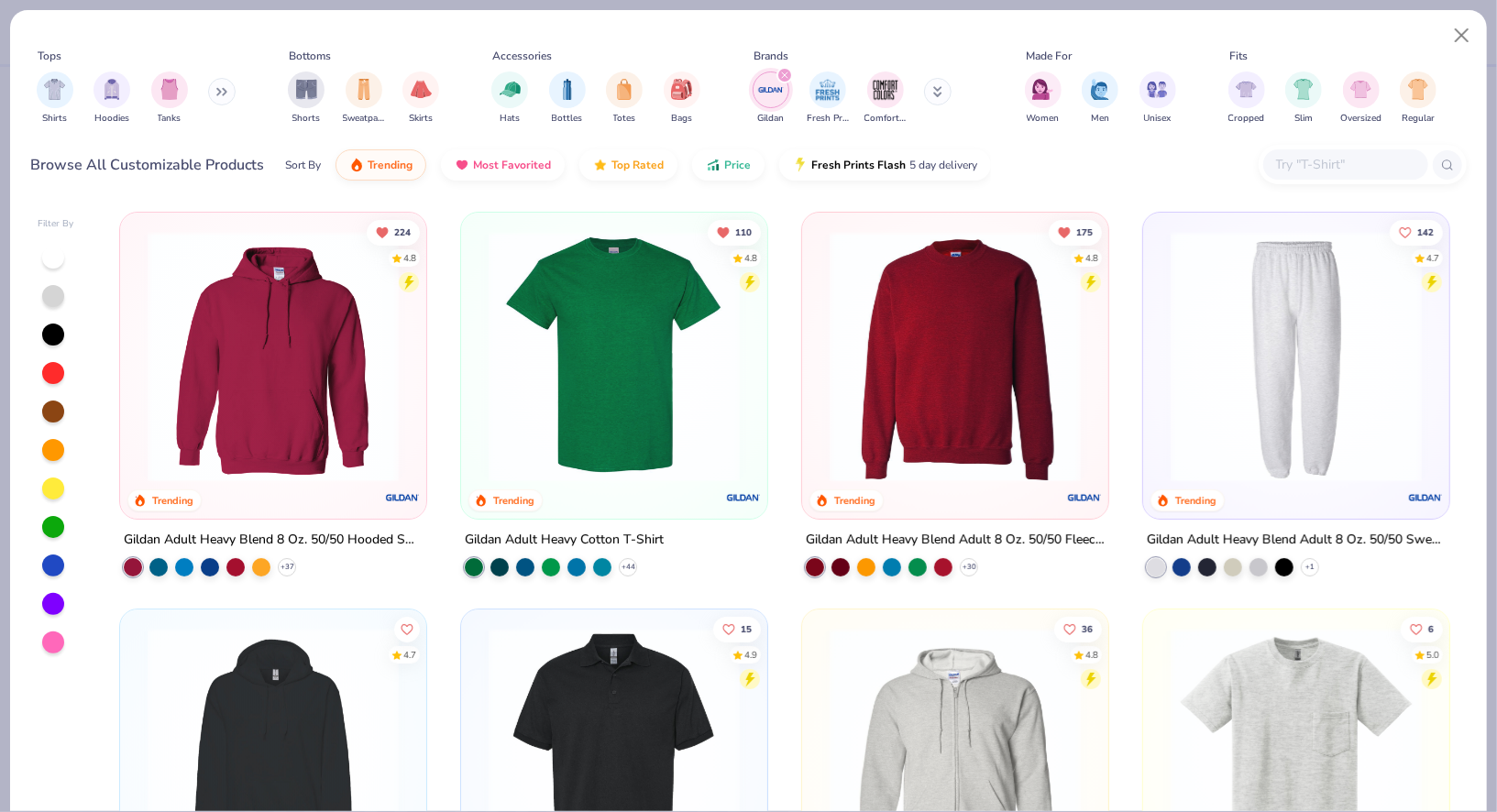
click at [633, 574] on div "110 4.8 Trending Gildan Adult Heavy Cotton T-Shirt + 44" at bounding box center [613, 394] width 308 height 365
click at [633, 574] on div "+ 44" at bounding box center [551, 567] width 172 height 18
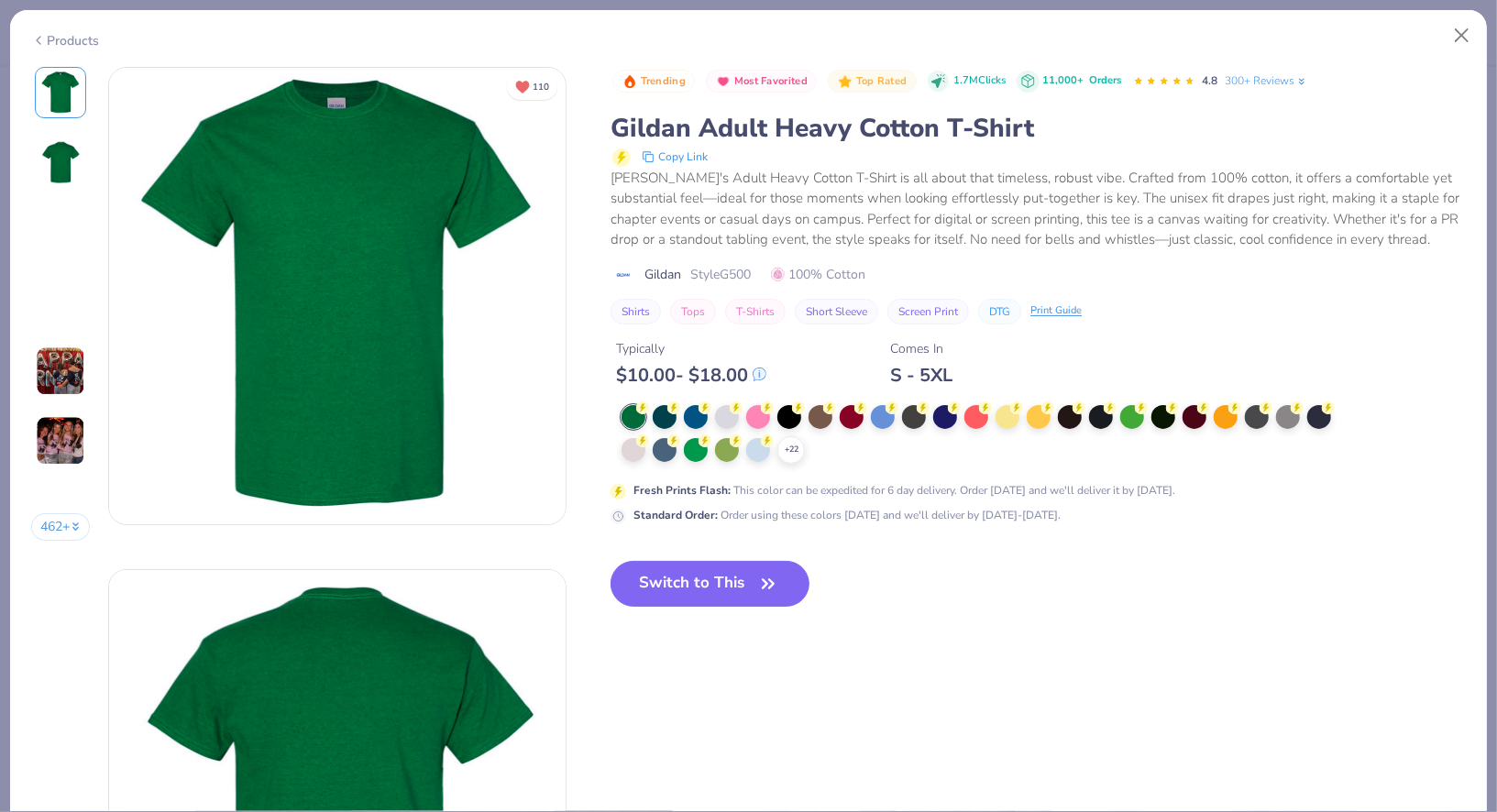
click at [1005, 406] on div at bounding box center [1007, 416] width 24 height 24
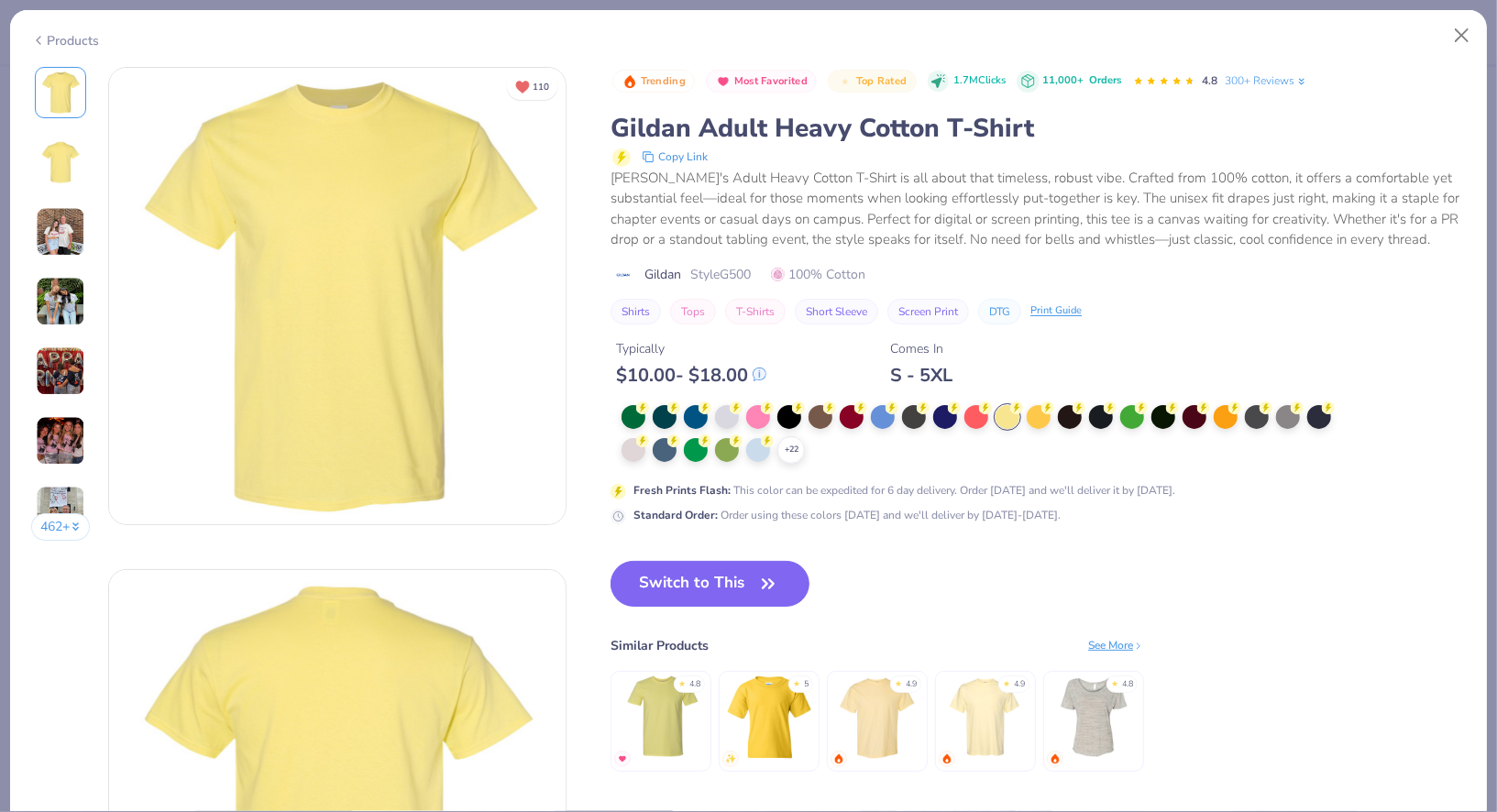
click at [636, 462] on div "+ 22 Fresh Prints Flash : This color can be expedited for 6 day delivery. Order…" at bounding box center [976, 463] width 733 height 119
click at [636, 459] on div at bounding box center [633, 448] width 24 height 24
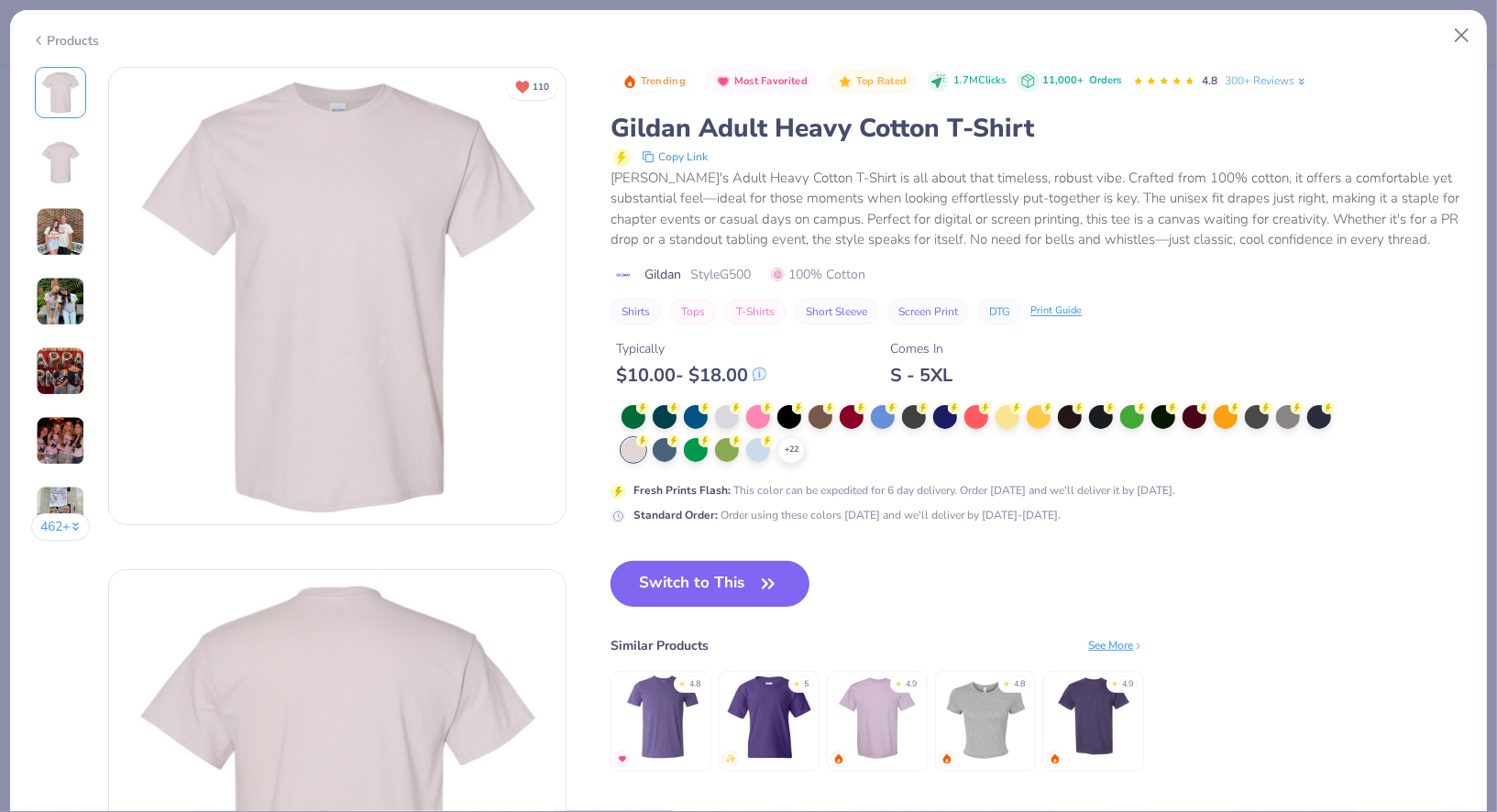
click at [720, 592] on button "Switch to This" at bounding box center [710, 583] width 199 height 45
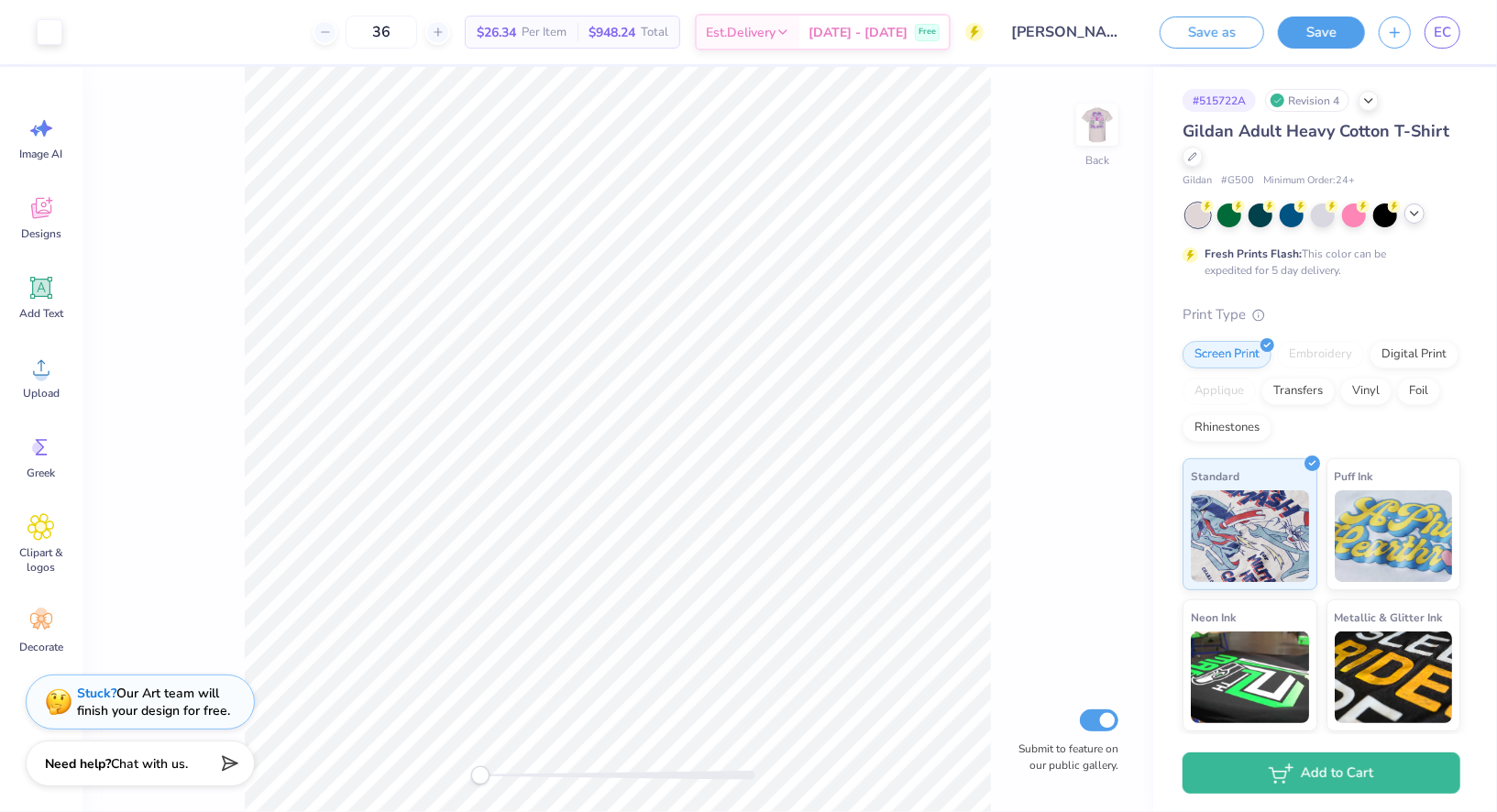
click at [1414, 217] on icon at bounding box center [1414, 213] width 14 height 14
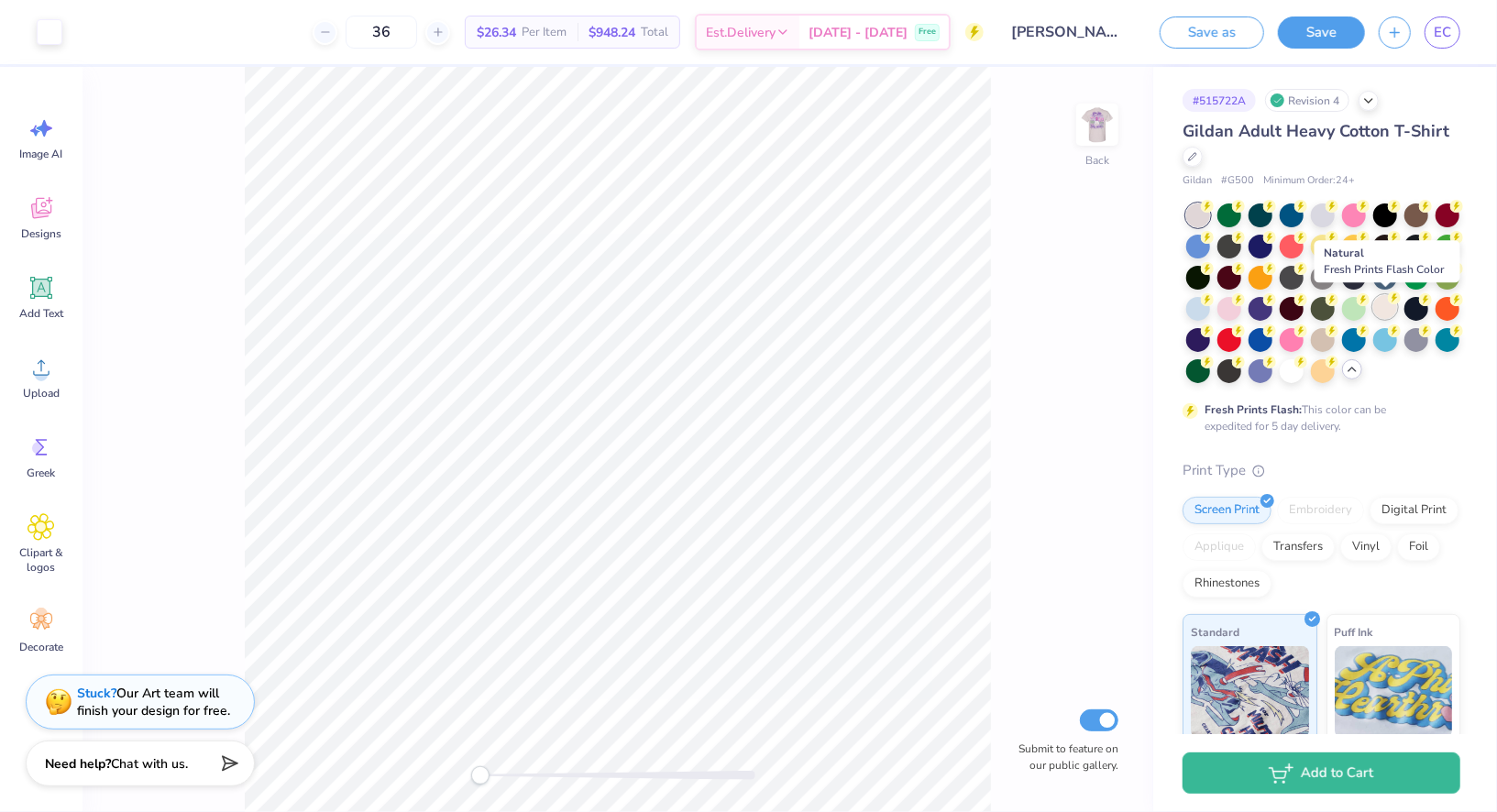
click at [1381, 306] on div at bounding box center [1384, 307] width 24 height 24
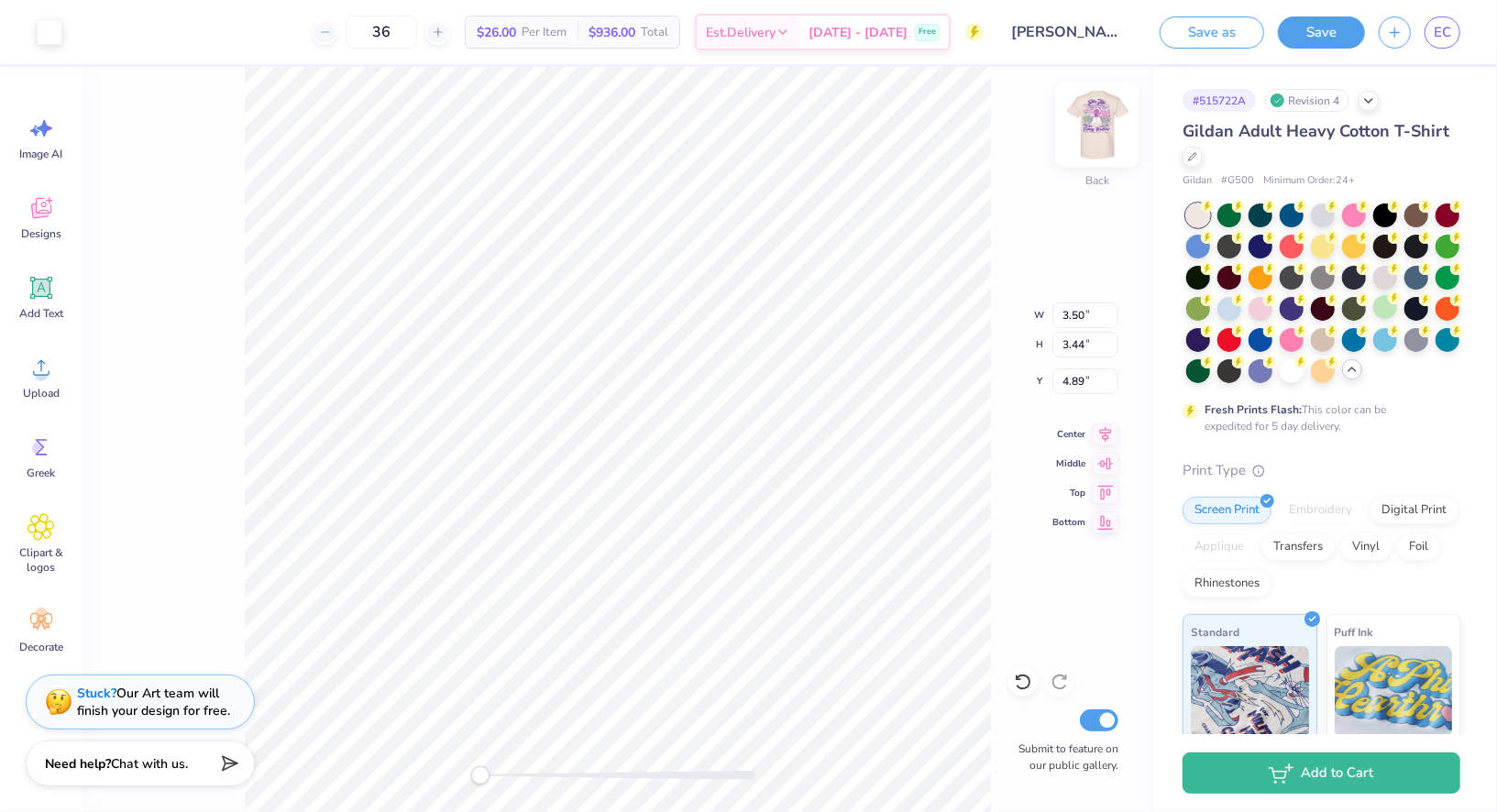
click at [1112, 129] on img at bounding box center [1097, 125] width 73 height 73
click at [1094, 122] on img at bounding box center [1097, 125] width 73 height 73
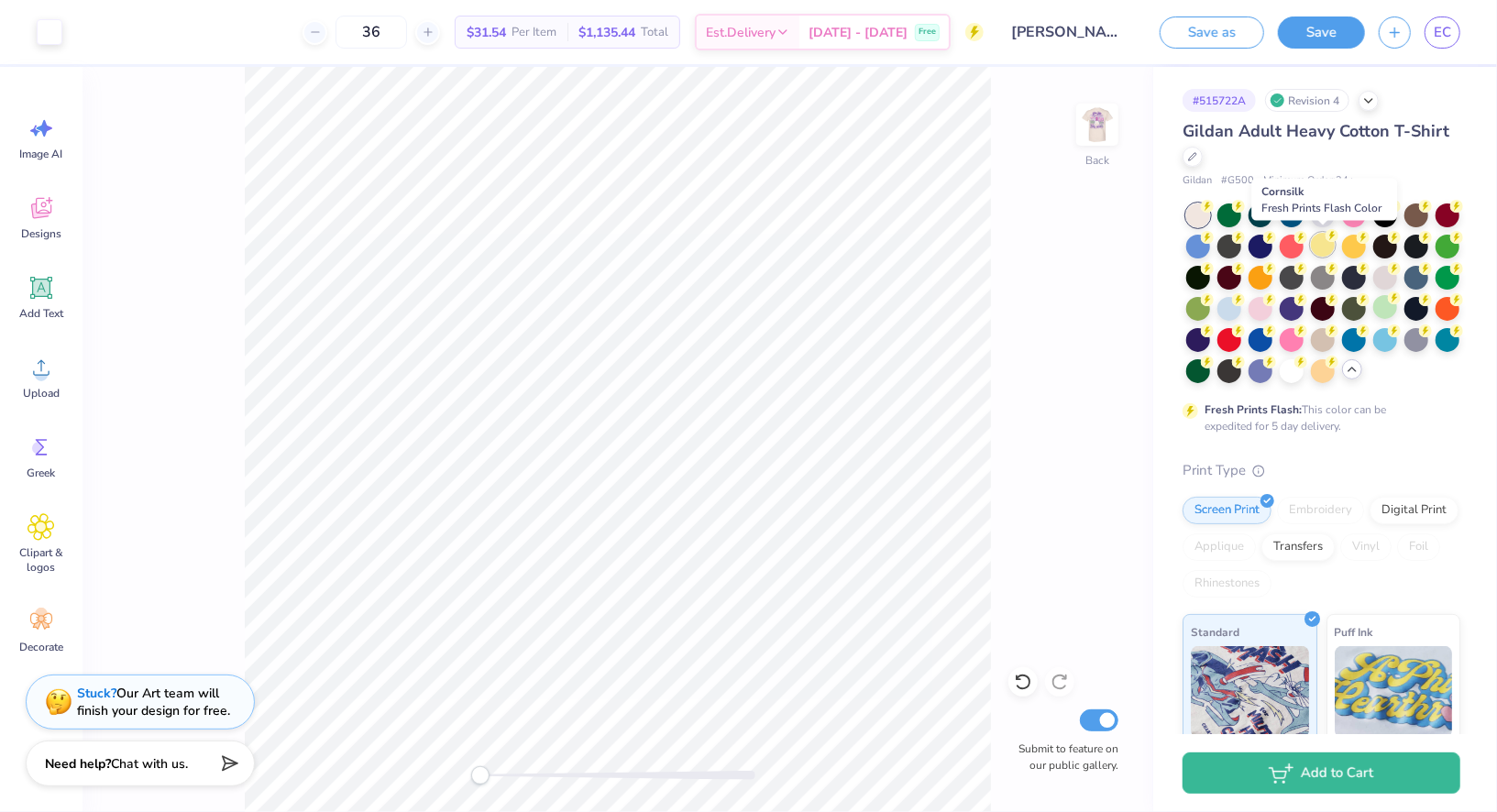
click at [1319, 242] on div at bounding box center [1322, 244] width 24 height 24
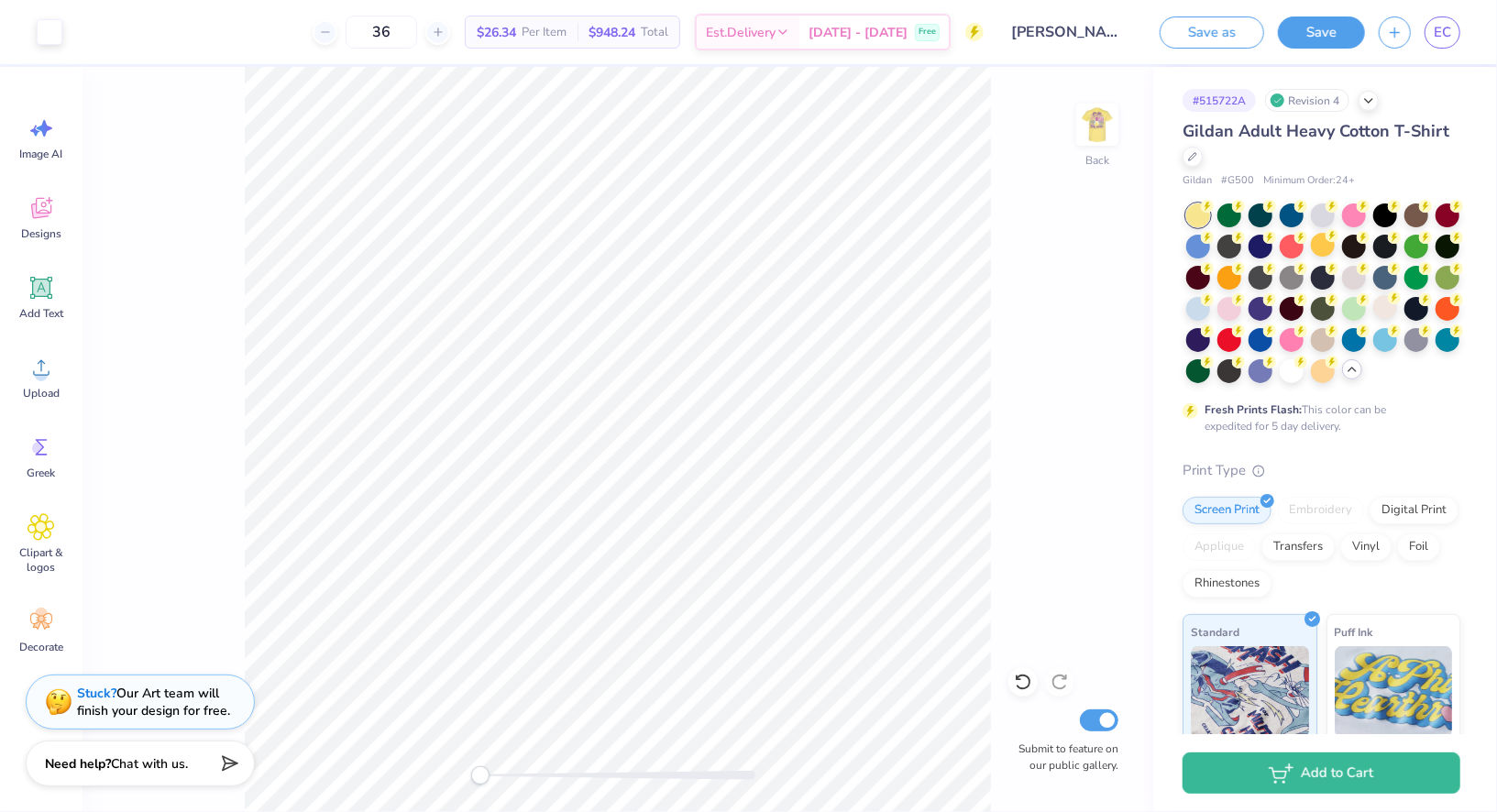
click at [1139, 384] on div "Back Submit to feature on our public gallery." at bounding box center [617, 438] width 1070 height 744
click at [1095, 124] on img at bounding box center [1097, 125] width 73 height 73
click at [1331, 336] on div at bounding box center [1322, 338] width 24 height 24
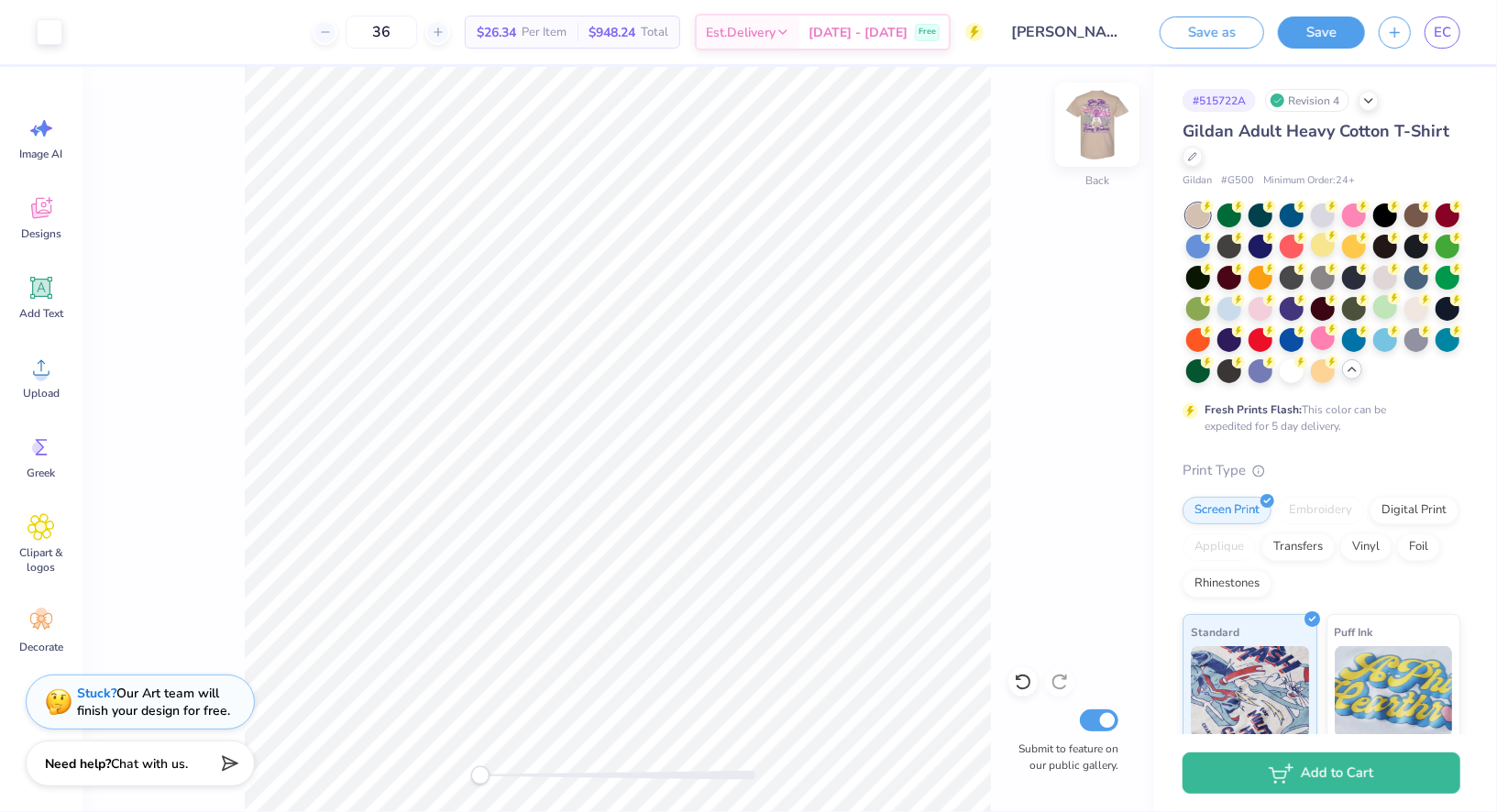
click at [1090, 130] on img at bounding box center [1097, 125] width 73 height 73
click at [1324, 219] on div at bounding box center [1322, 213] width 24 height 24
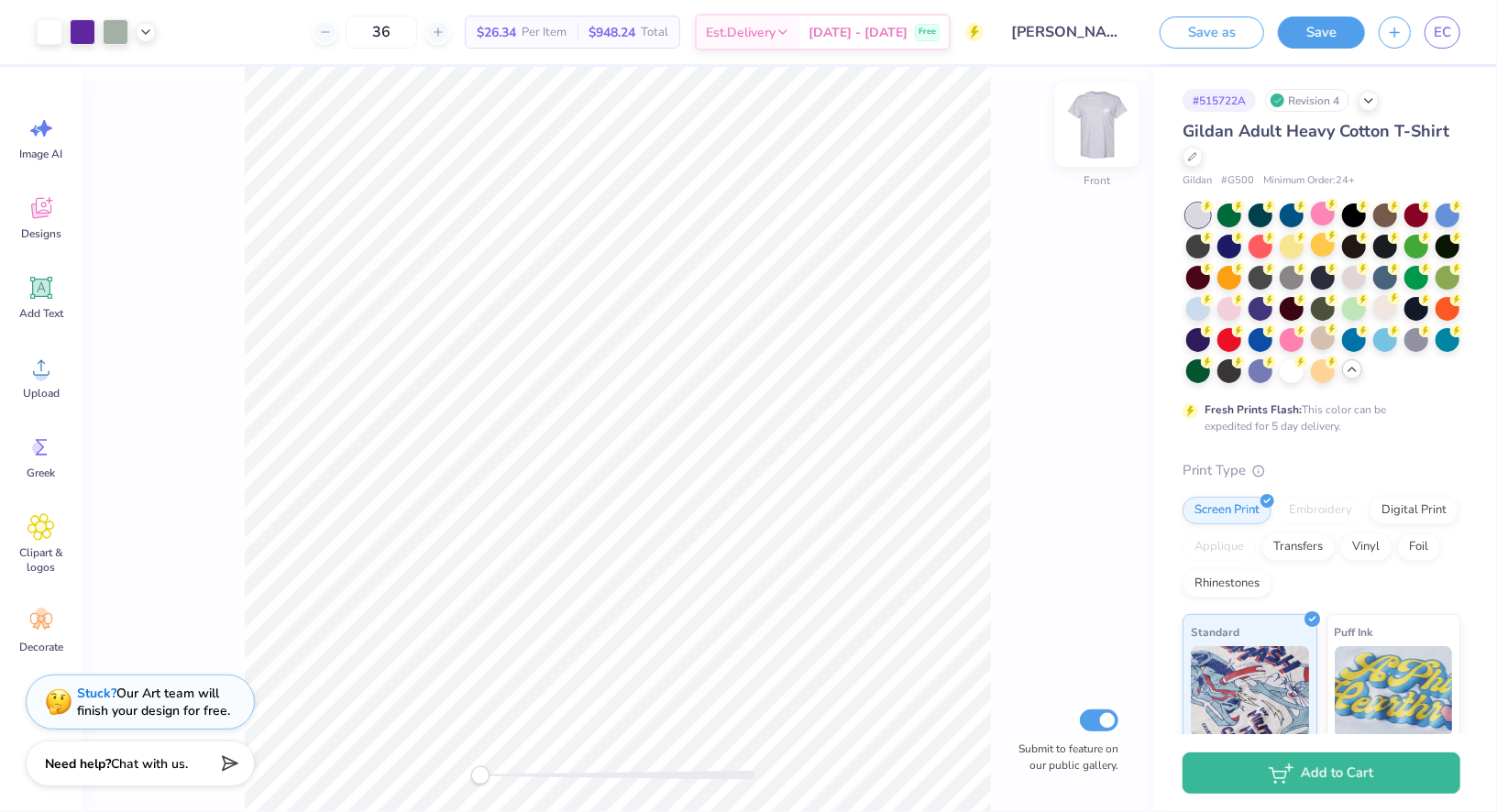
click at [1110, 113] on img at bounding box center [1097, 125] width 73 height 73
click at [1444, 209] on div at bounding box center [1447, 213] width 24 height 24
click at [1116, 131] on img at bounding box center [1097, 125] width 73 height 73
click at [1362, 277] on div at bounding box center [1353, 275] width 24 height 24
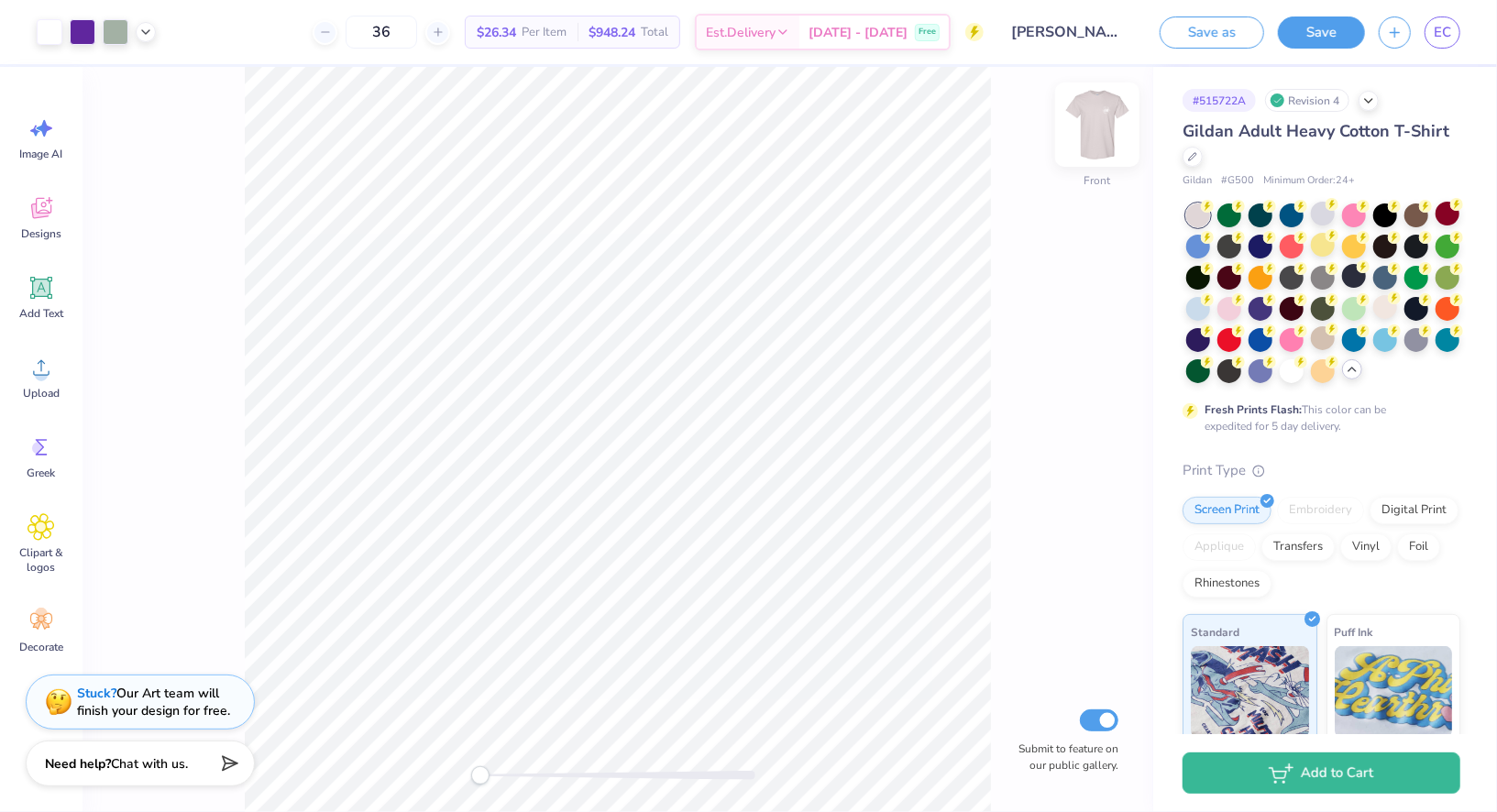
click at [1103, 126] on img at bounding box center [1097, 125] width 73 height 73
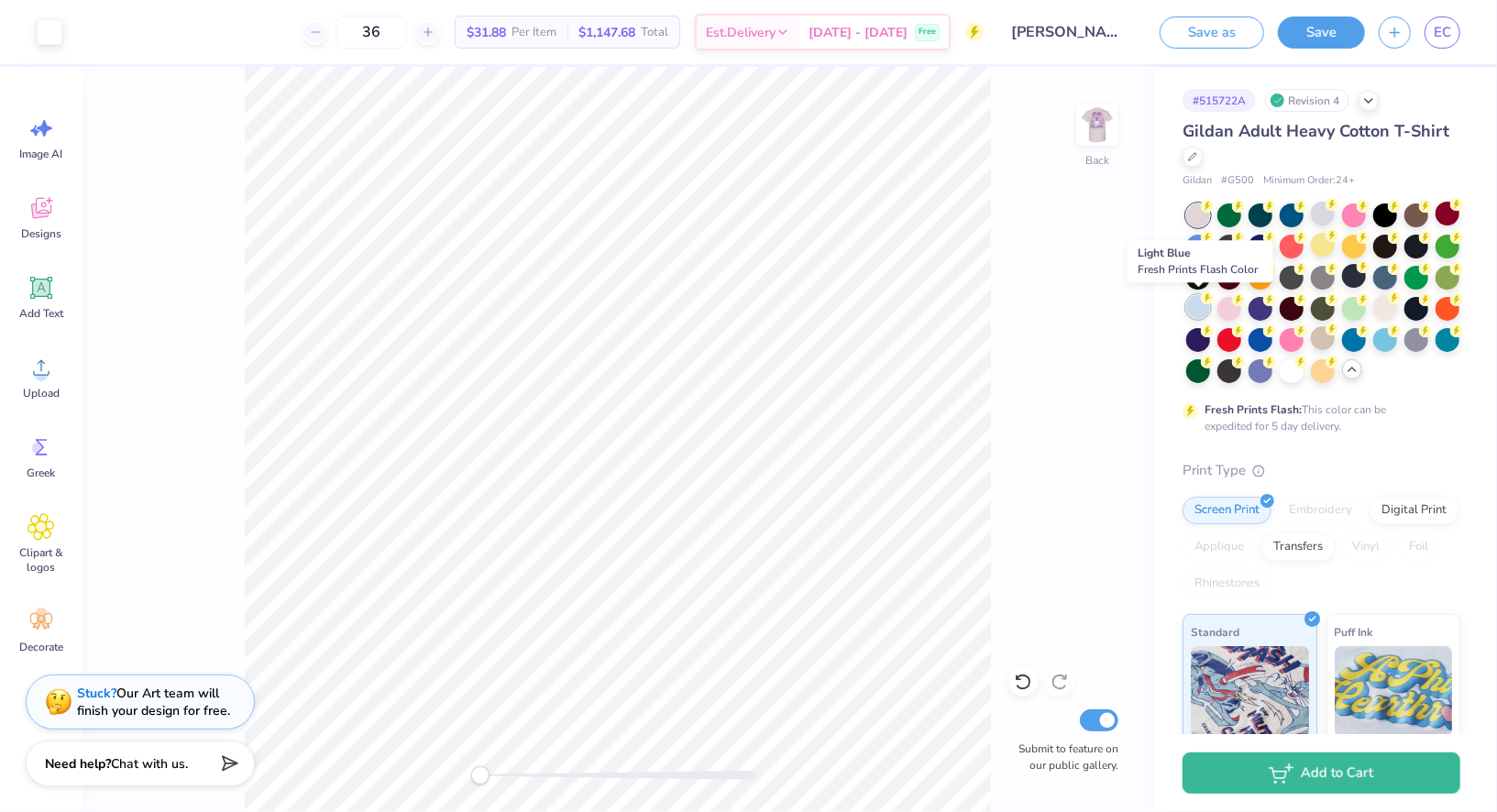
click at [1199, 311] on div at bounding box center [1198, 307] width 24 height 24
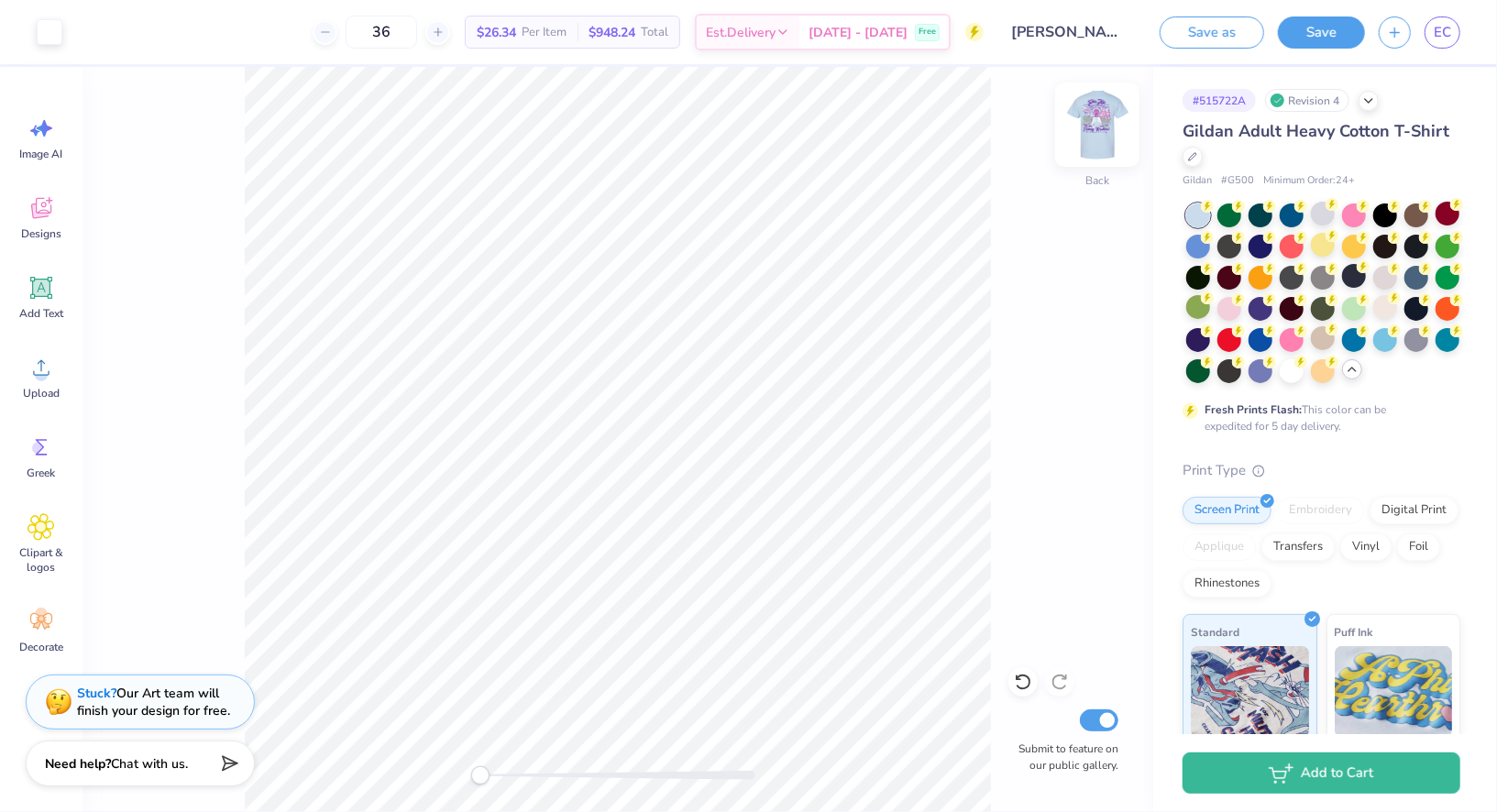
click at [1102, 144] on img at bounding box center [1097, 125] width 73 height 73
click at [1319, 365] on div at bounding box center [1322, 369] width 24 height 24
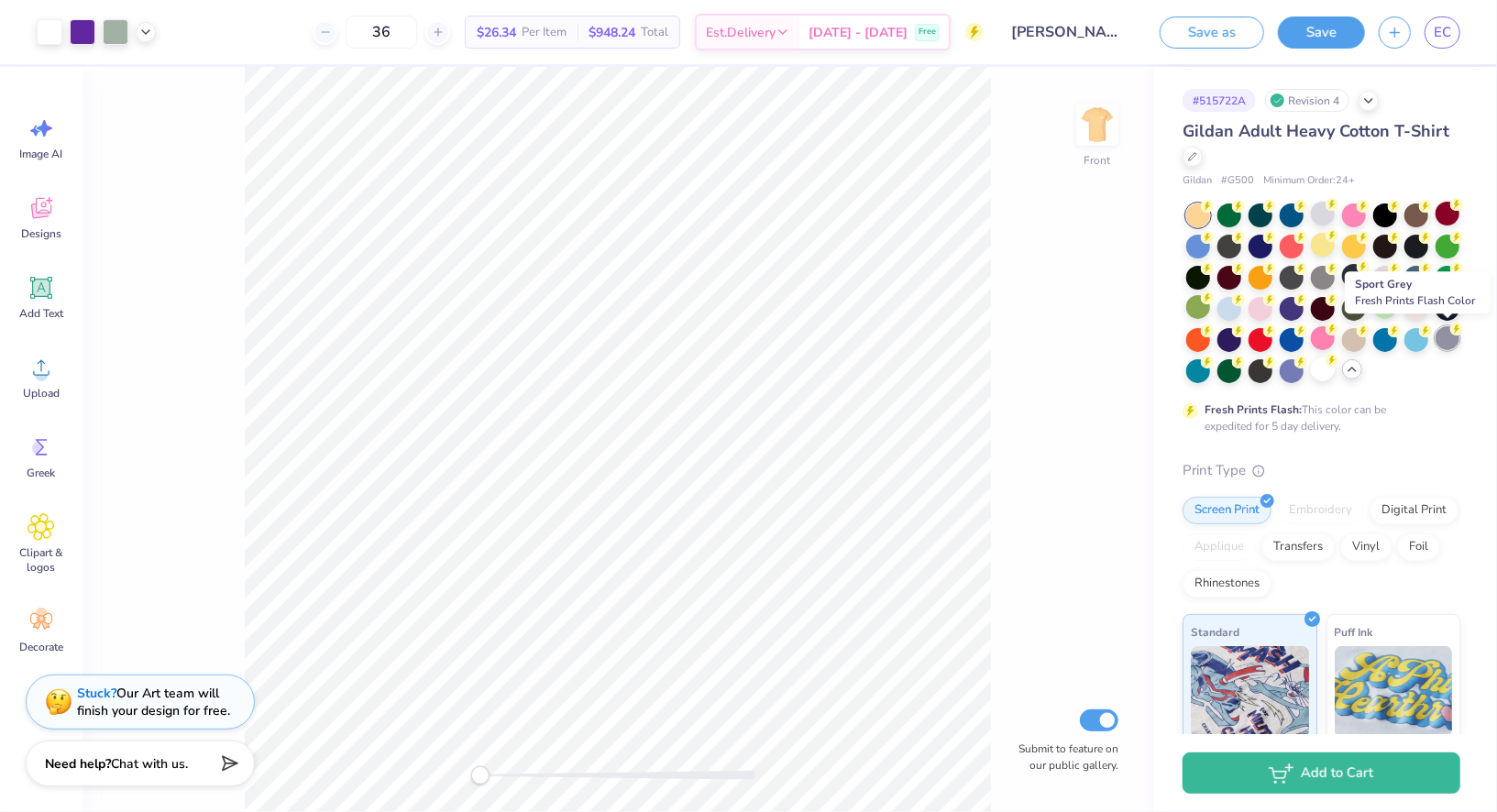
click at [1443, 342] on div at bounding box center [1447, 338] width 24 height 24
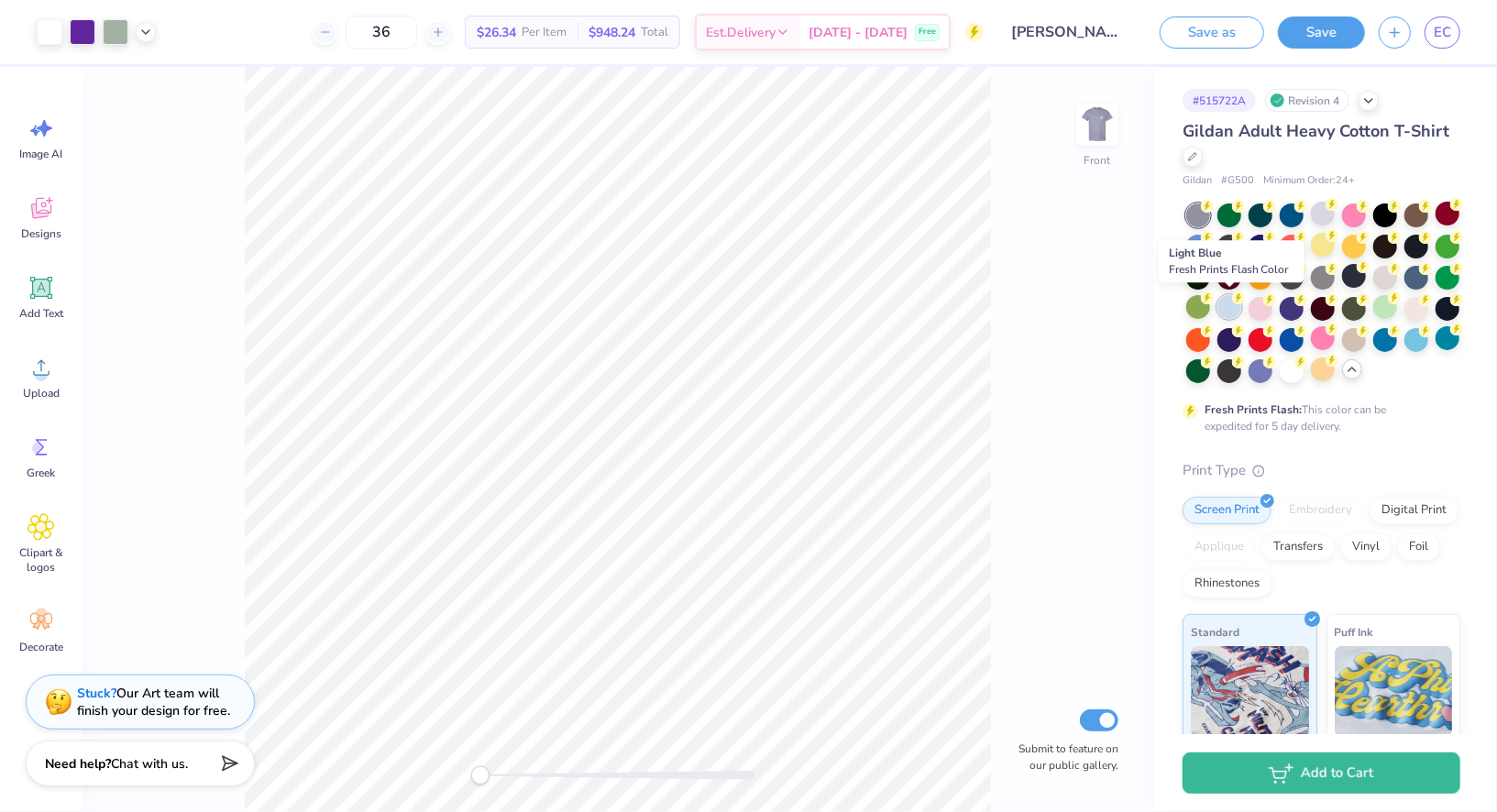
click at [1229, 305] on div at bounding box center [1229, 307] width 24 height 24
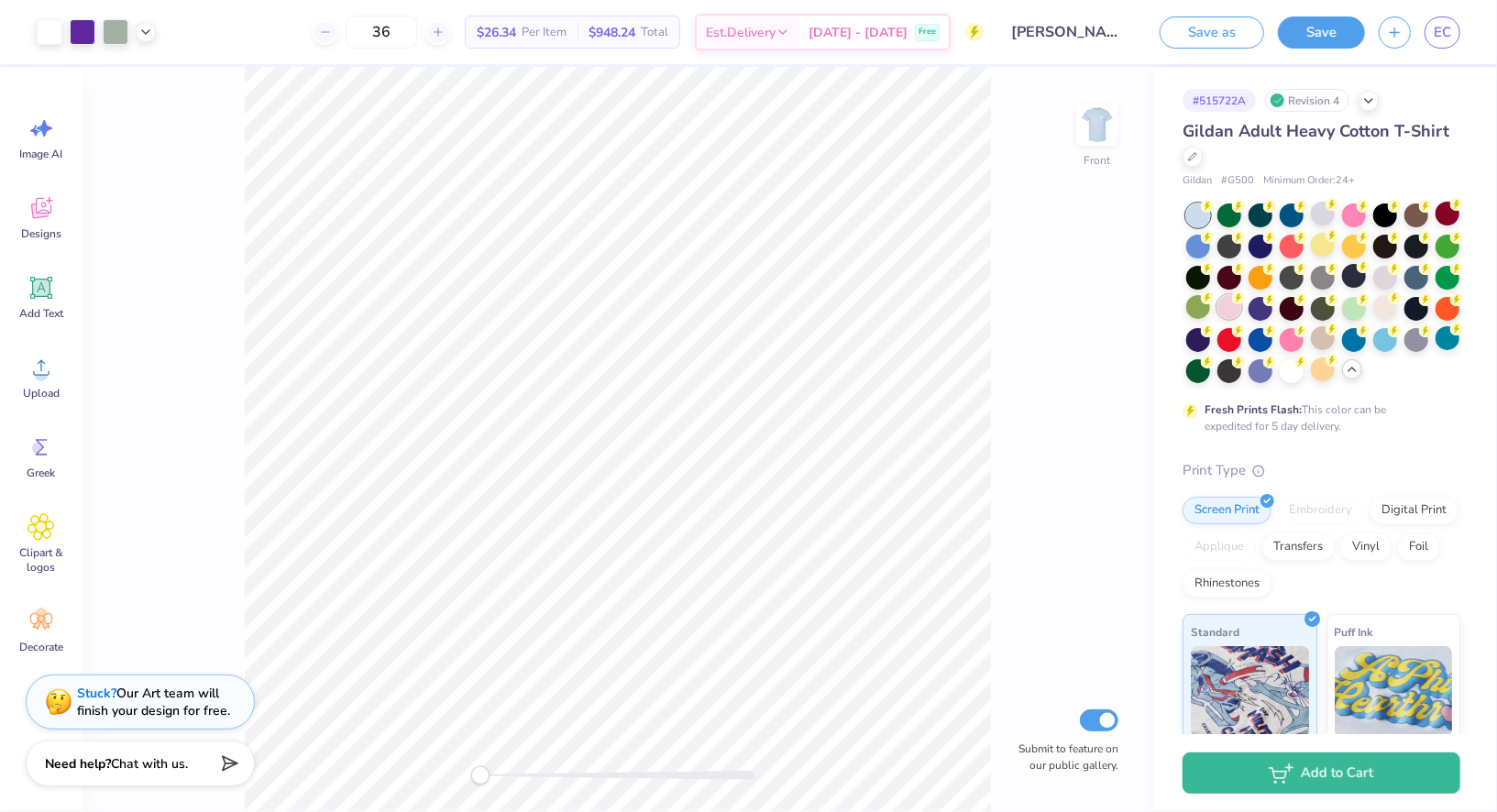
click at [1238, 313] on div at bounding box center [1229, 307] width 24 height 24
click at [1095, 131] on img at bounding box center [1097, 125] width 73 height 73
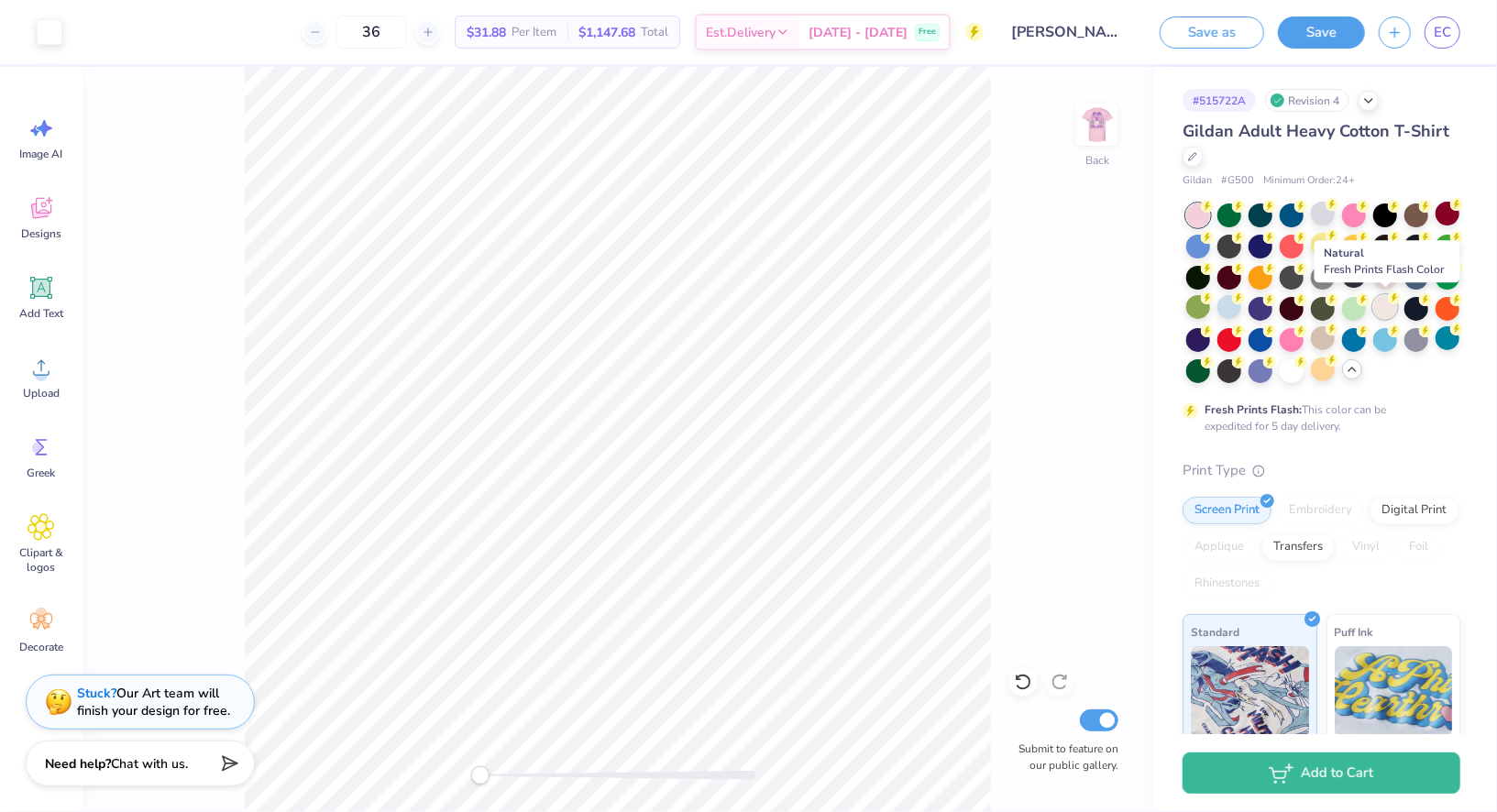
click at [1385, 310] on div at bounding box center [1384, 307] width 24 height 24
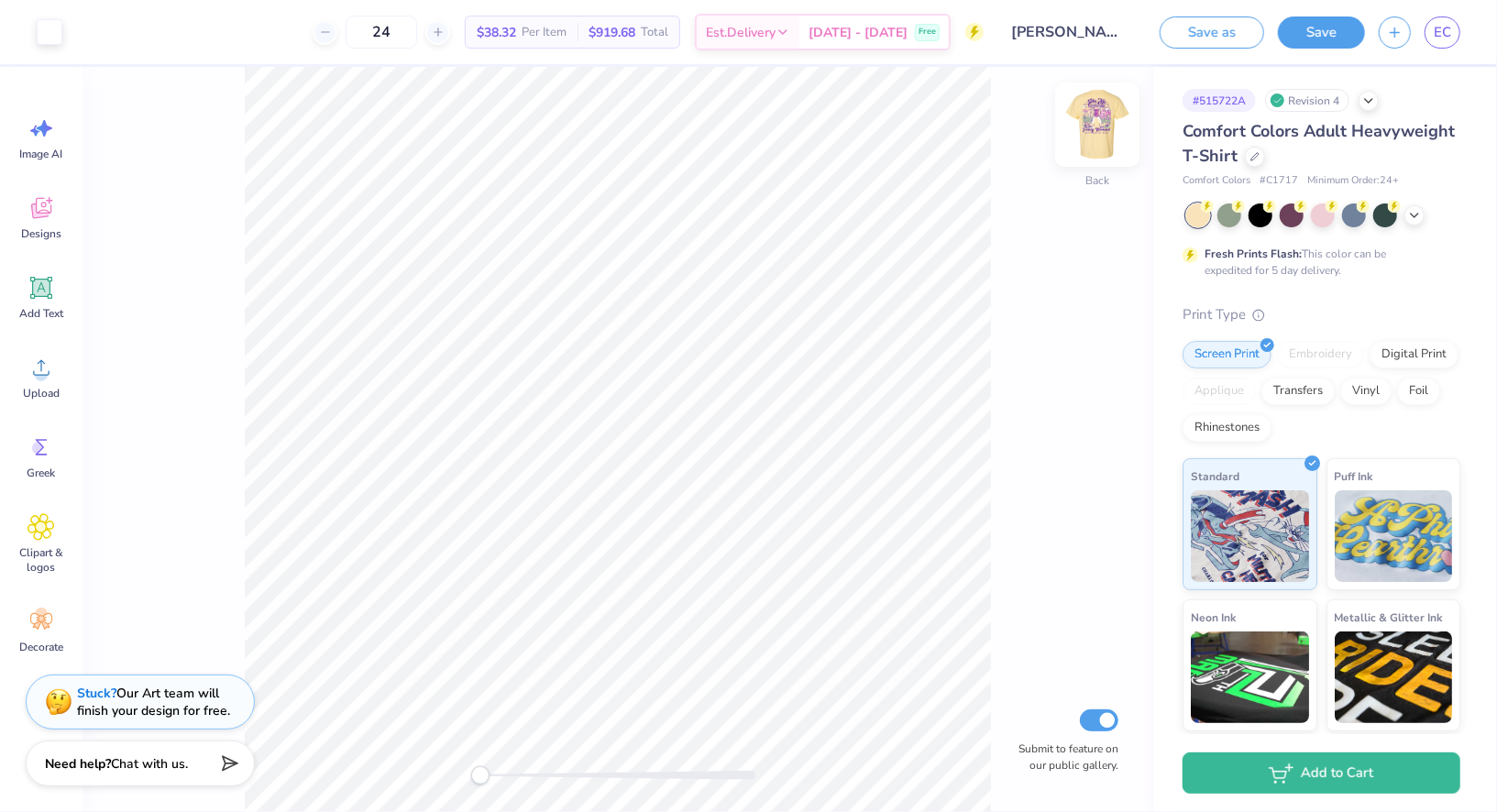
click at [1094, 128] on img at bounding box center [1097, 125] width 73 height 73
click at [1087, 128] on img at bounding box center [1097, 125] width 73 height 73
click at [54, 29] on div at bounding box center [49, 30] width 26 height 26
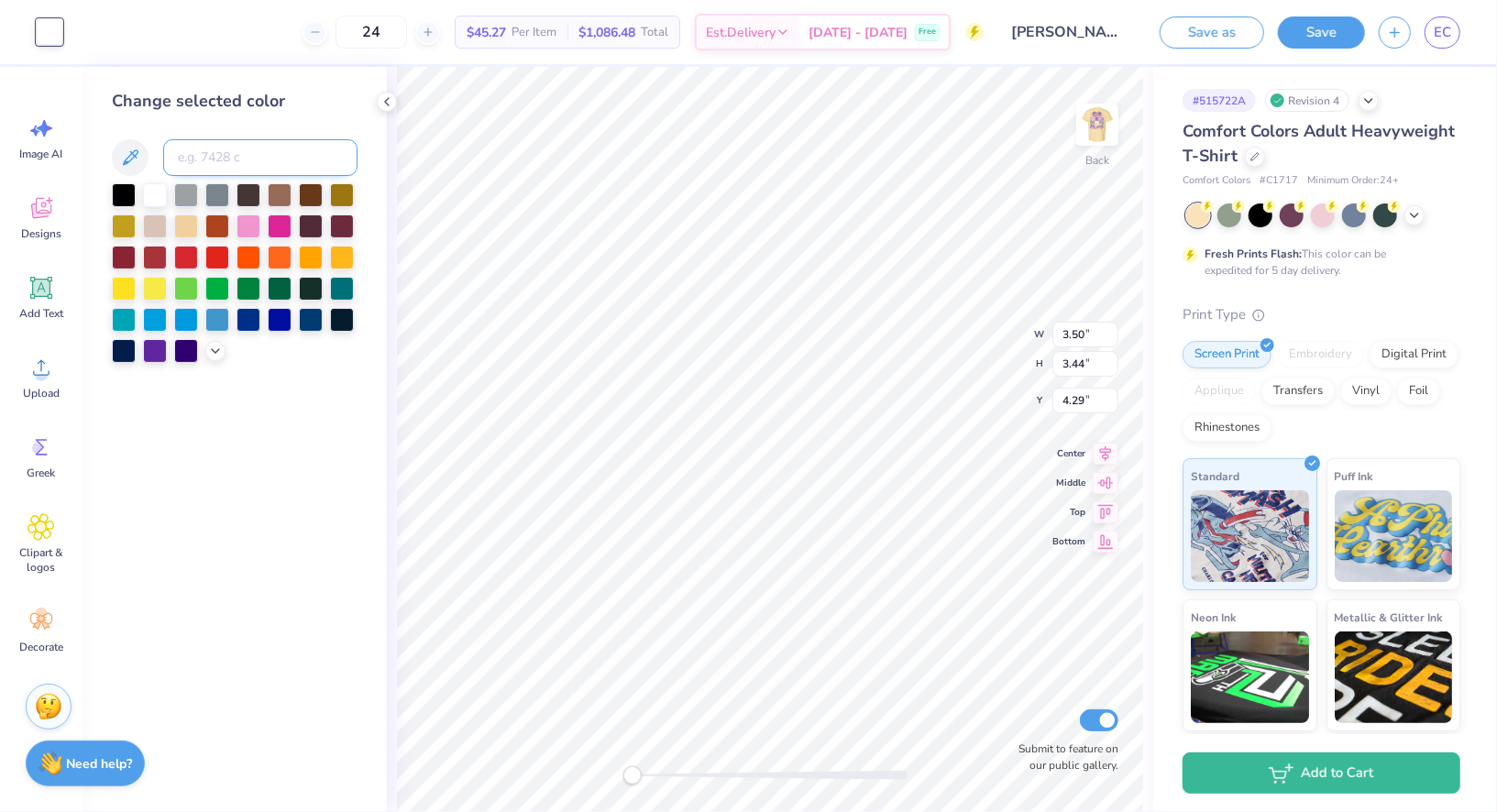
click at [296, 151] on input at bounding box center [260, 157] width 194 height 37
type input "267"
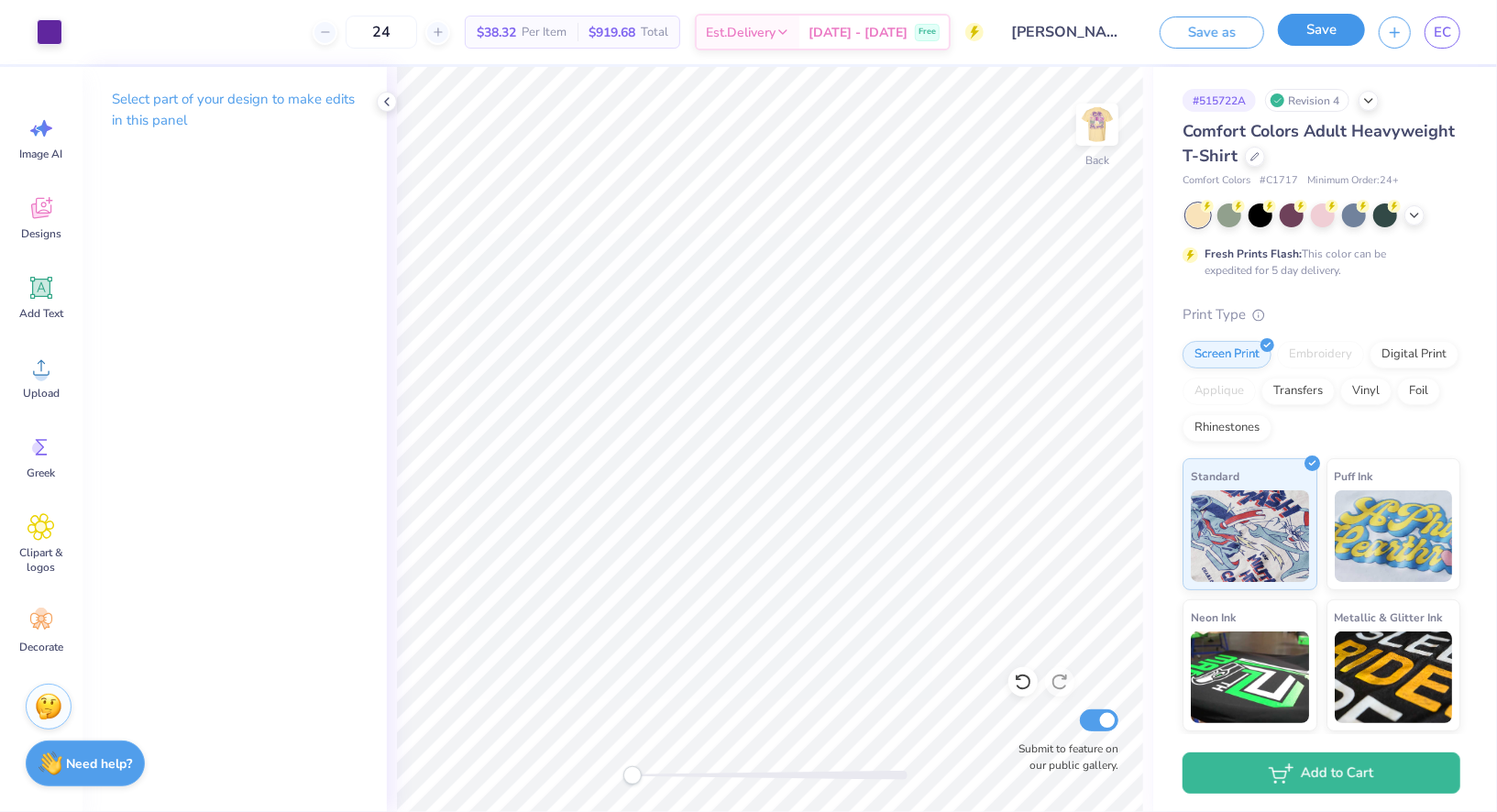
click at [1304, 37] on button "Save" at bounding box center [1321, 29] width 87 height 32
